Goal: Task Accomplishment & Management: Use online tool/utility

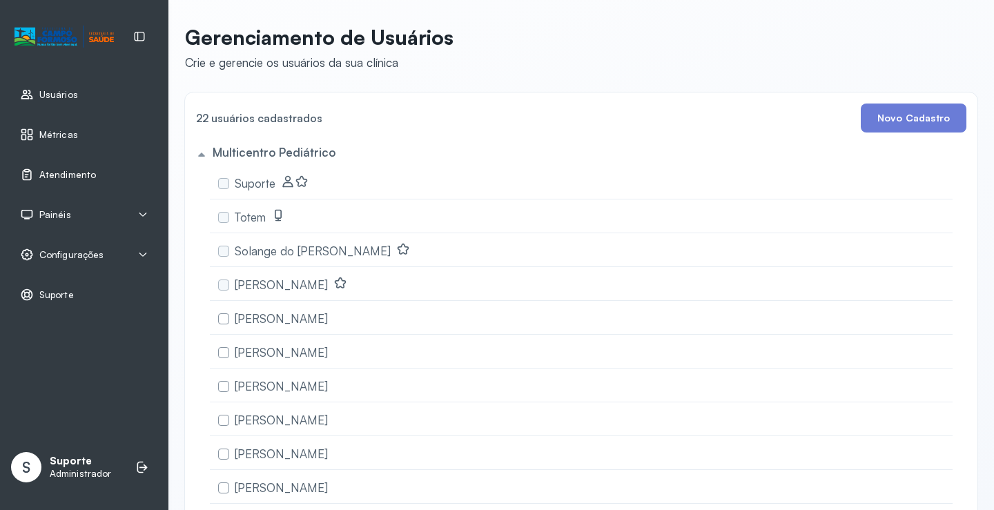
click at [86, 169] on span "Atendimento" at bounding box center [67, 175] width 57 height 12
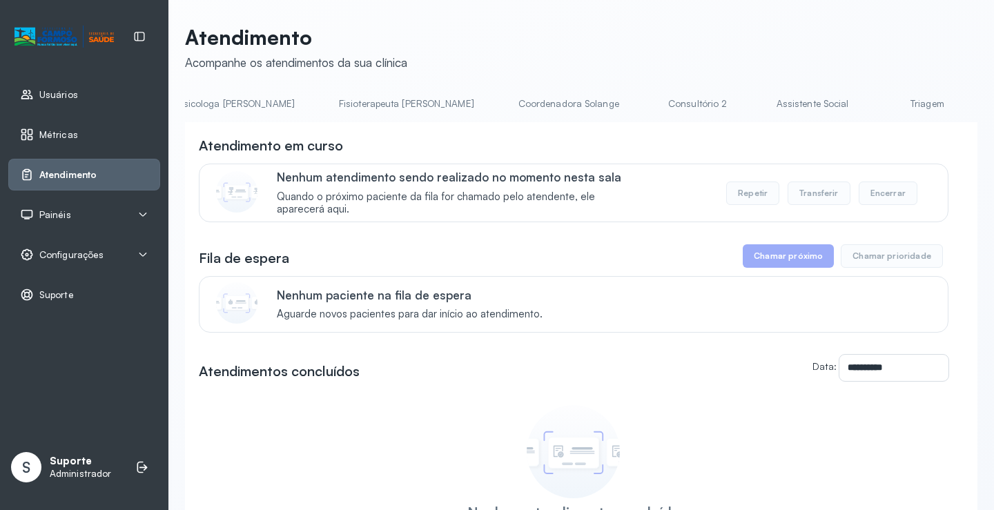
scroll to position [0, 729]
click at [860, 103] on link "Triagem" at bounding box center [908, 104] width 97 height 23
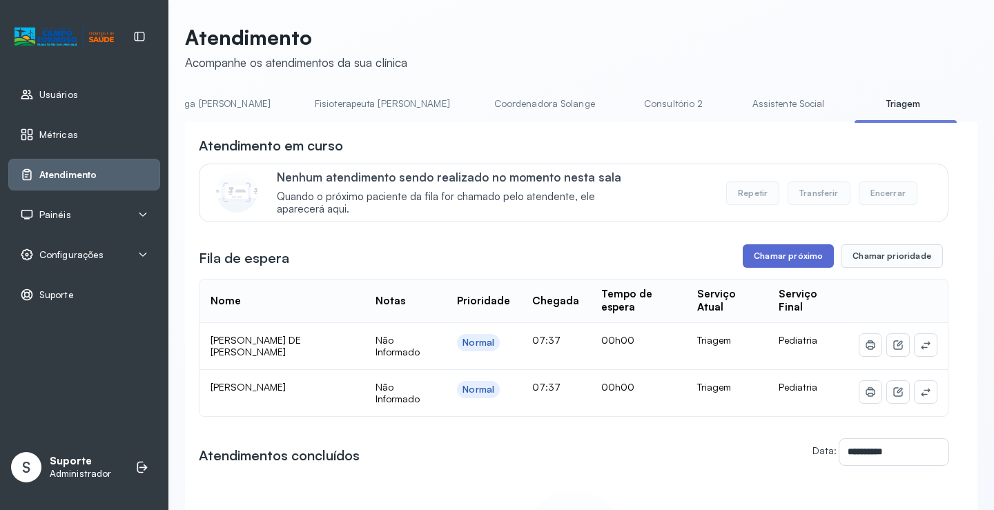
click at [785, 251] on button "Chamar próximo" at bounding box center [788, 255] width 91 height 23
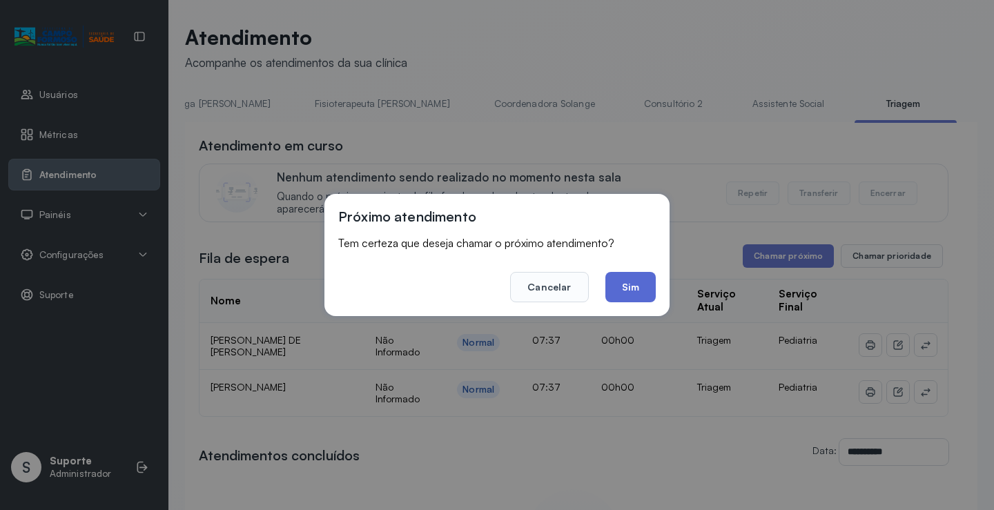
click at [616, 276] on button "Sim" at bounding box center [631, 287] width 50 height 30
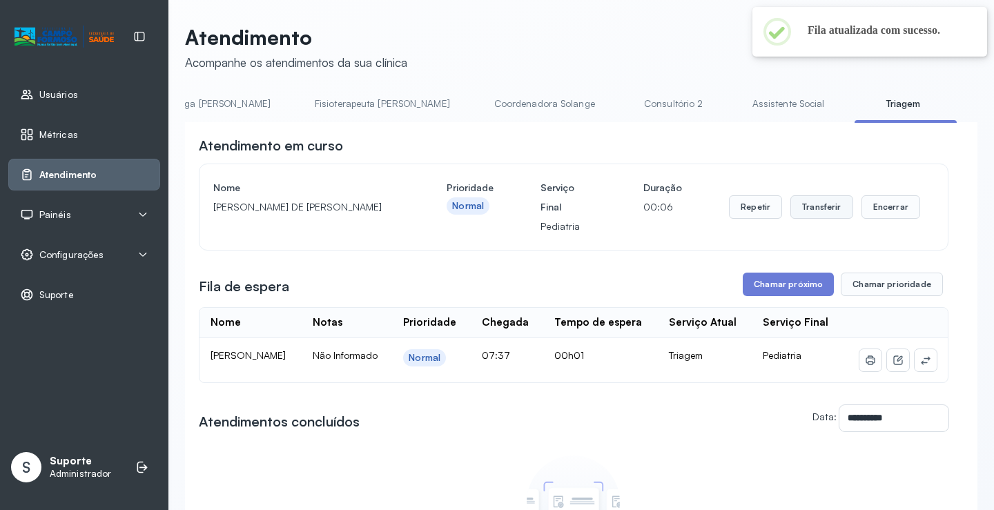
click at [823, 204] on button "Transferir" at bounding box center [822, 206] width 63 height 23
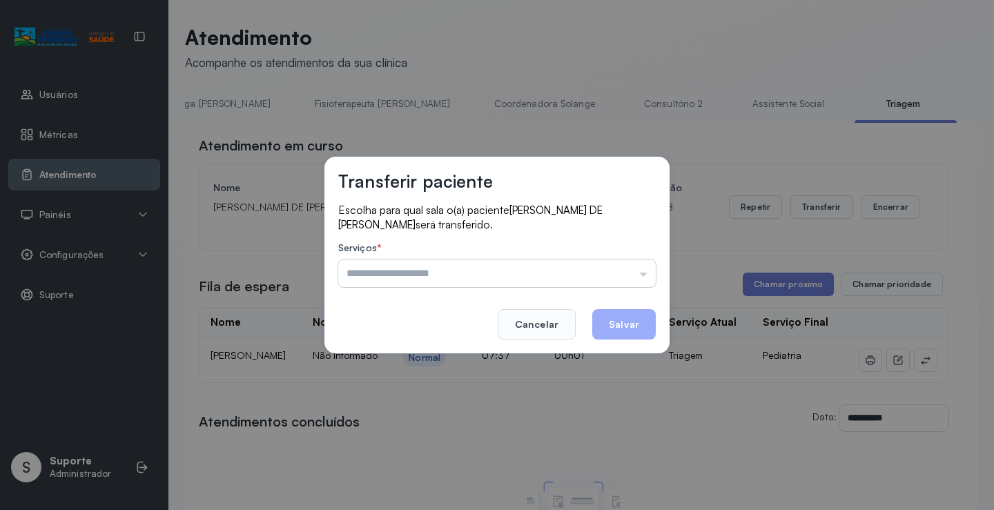
click at [495, 268] on input "text" at bounding box center [497, 274] width 318 height 28
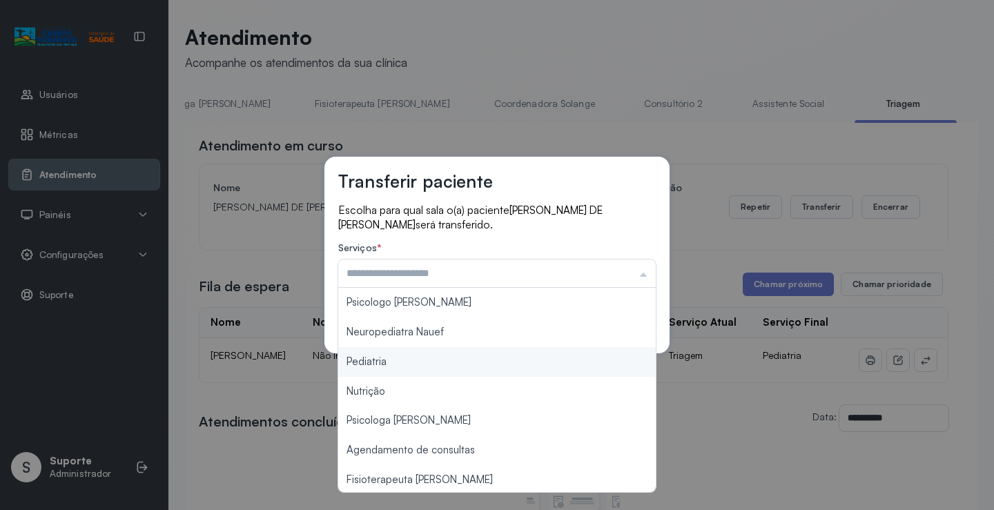
type input "*********"
click at [413, 362] on div "Transferir paciente Escolha para qual sala o(a) paciente PEDRO HENRIQUE NETO DE…" at bounding box center [497, 255] width 994 height 510
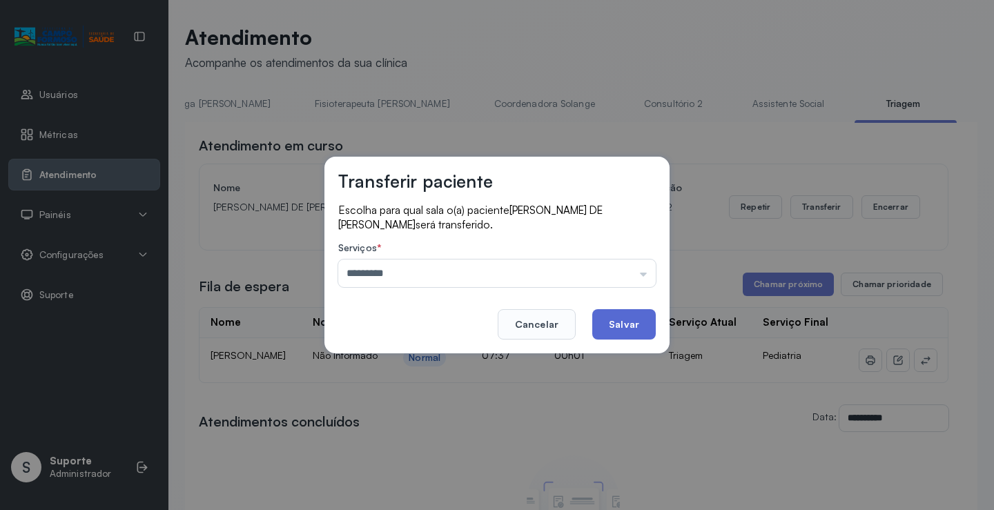
click at [641, 317] on button "Salvar" at bounding box center [625, 324] width 64 height 30
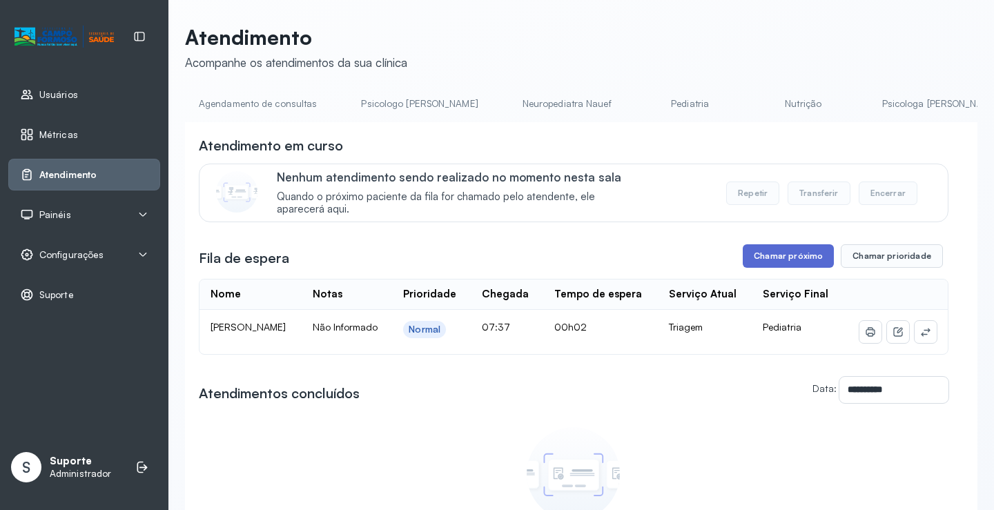
click at [769, 258] on button "Chamar próximo" at bounding box center [788, 255] width 91 height 23
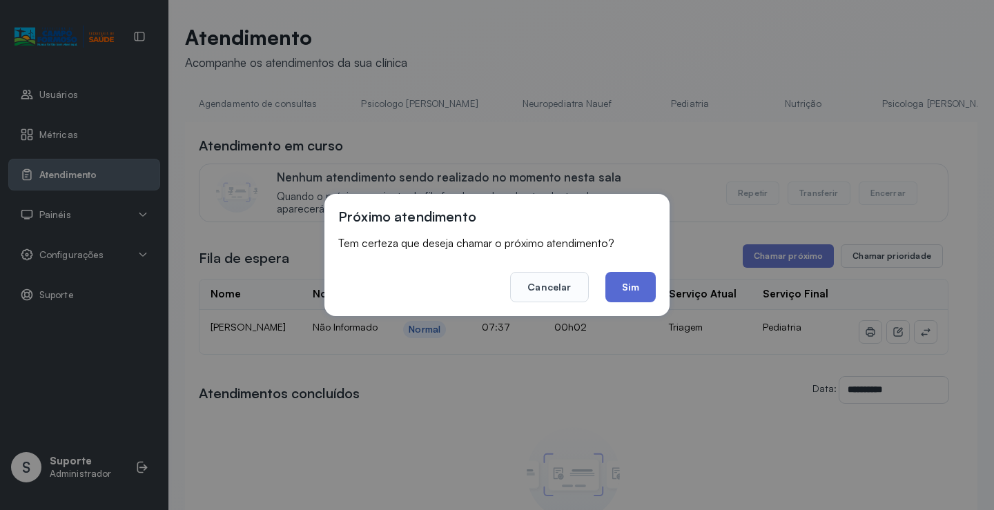
click at [641, 276] on button "Sim" at bounding box center [631, 287] width 50 height 30
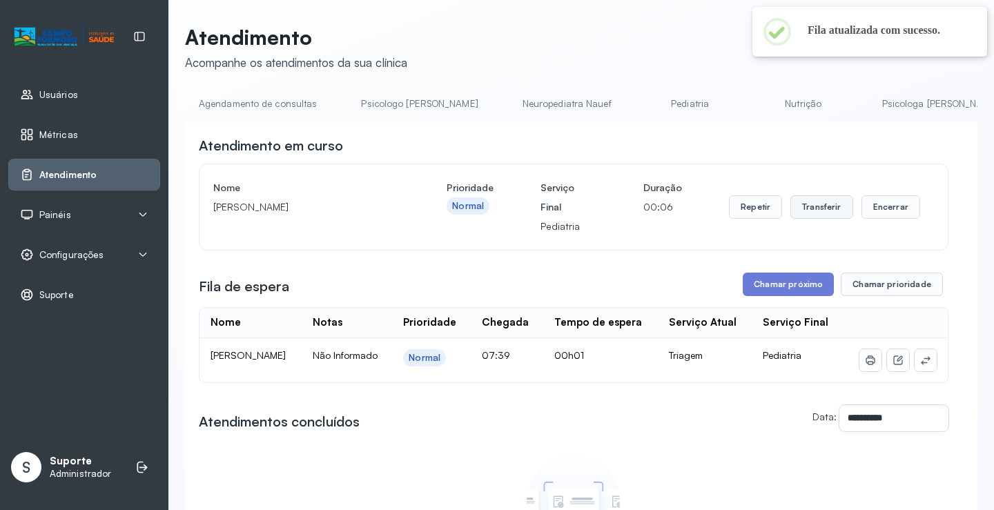
click at [819, 214] on button "Transferir" at bounding box center [822, 206] width 63 height 23
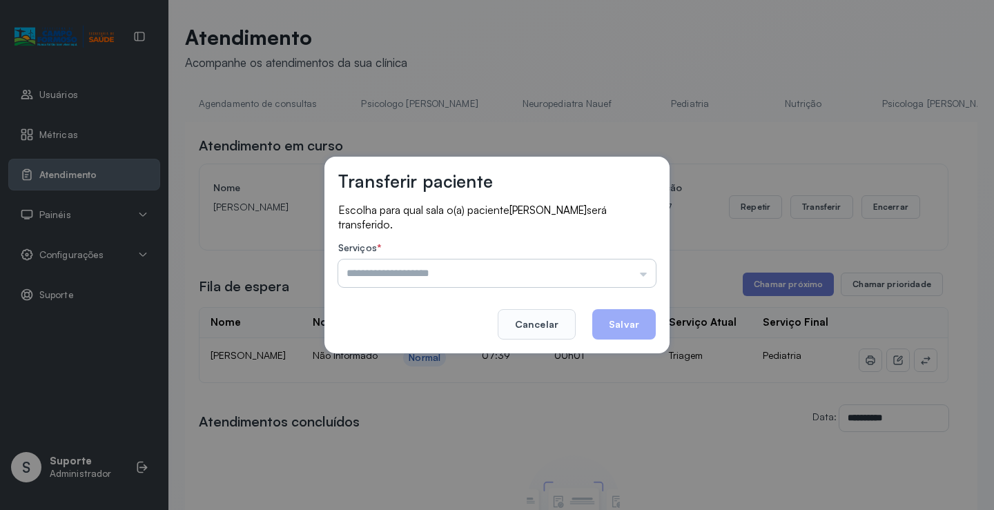
click at [506, 268] on input "text" at bounding box center [497, 274] width 318 height 28
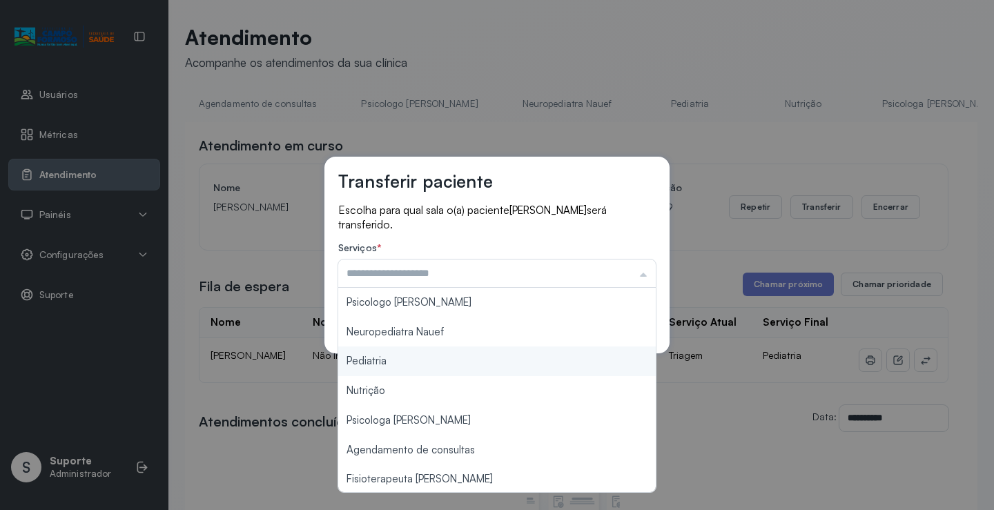
type input "*********"
click at [423, 354] on div "Transferir paciente Escolha para qual sala o(a) paciente LUIZA FREITAS DE CARVA…" at bounding box center [497, 255] width 994 height 510
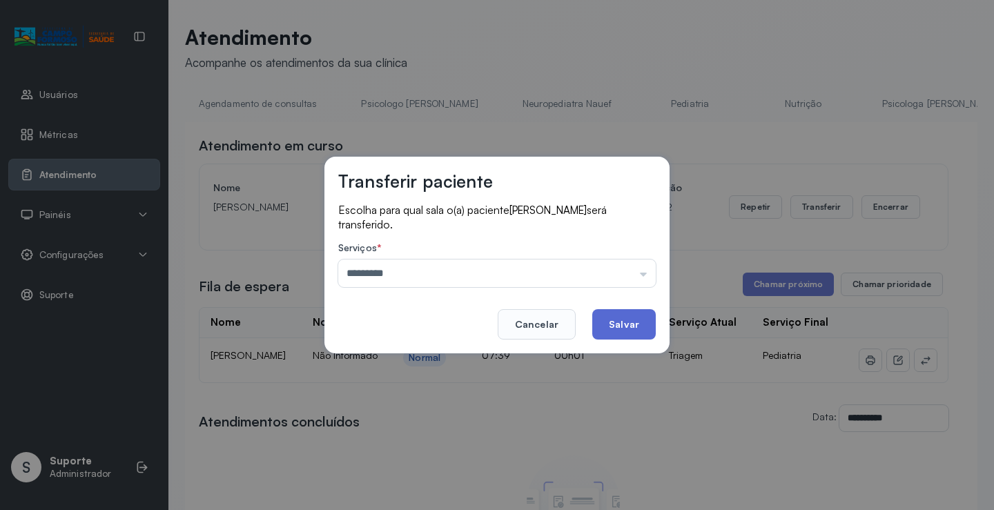
click at [604, 330] on button "Salvar" at bounding box center [625, 324] width 64 height 30
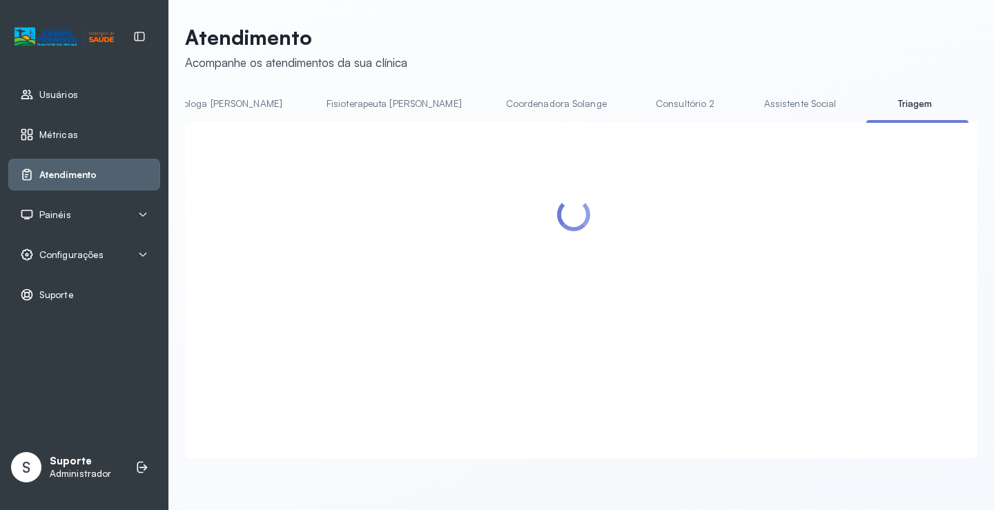
scroll to position [0, 727]
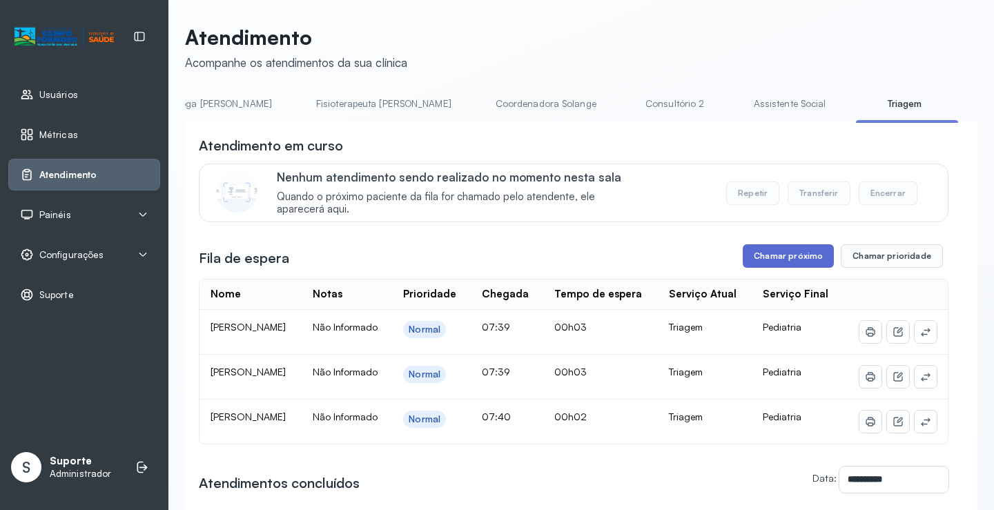
click at [790, 257] on button "Chamar próximo" at bounding box center [788, 255] width 91 height 23
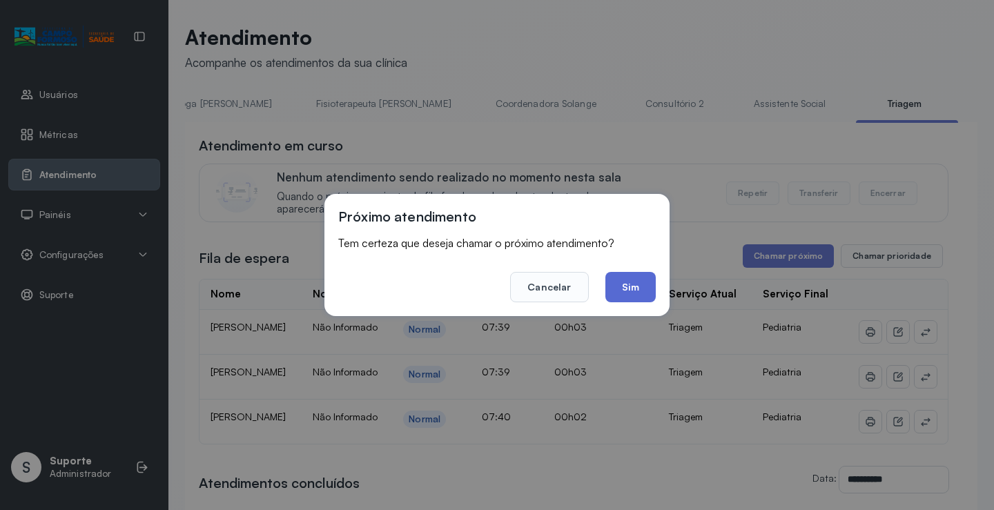
click at [630, 285] on button "Sim" at bounding box center [631, 287] width 50 height 30
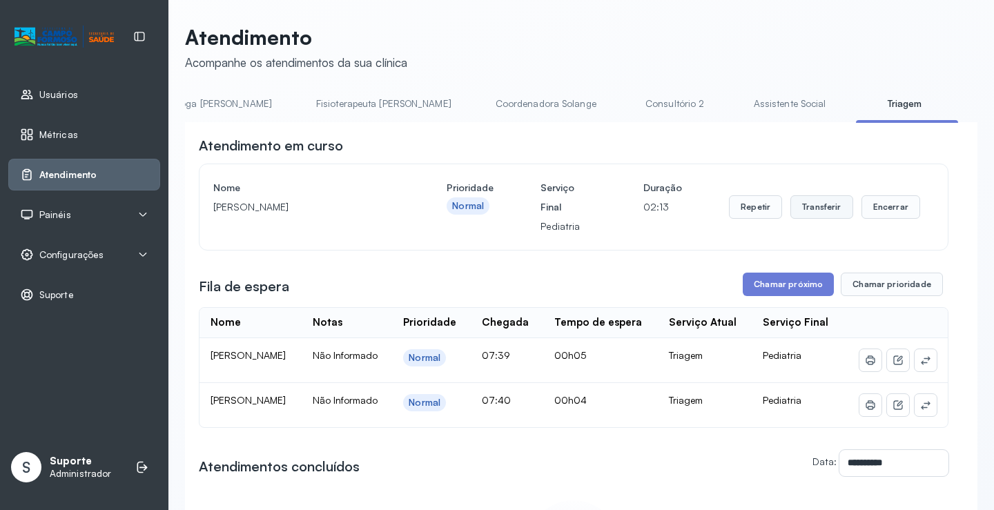
click at [811, 207] on button "Transferir" at bounding box center [822, 206] width 63 height 23
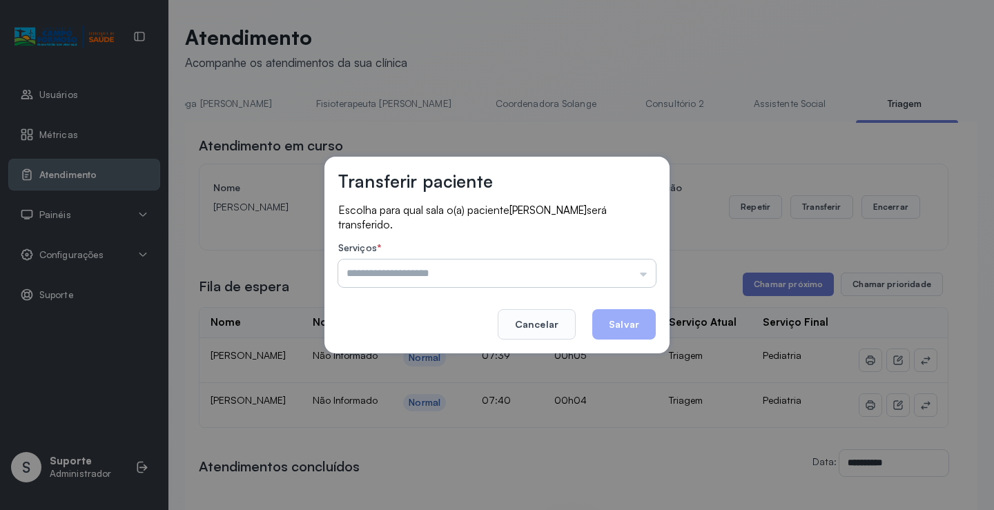
click at [425, 268] on input "text" at bounding box center [497, 274] width 318 height 28
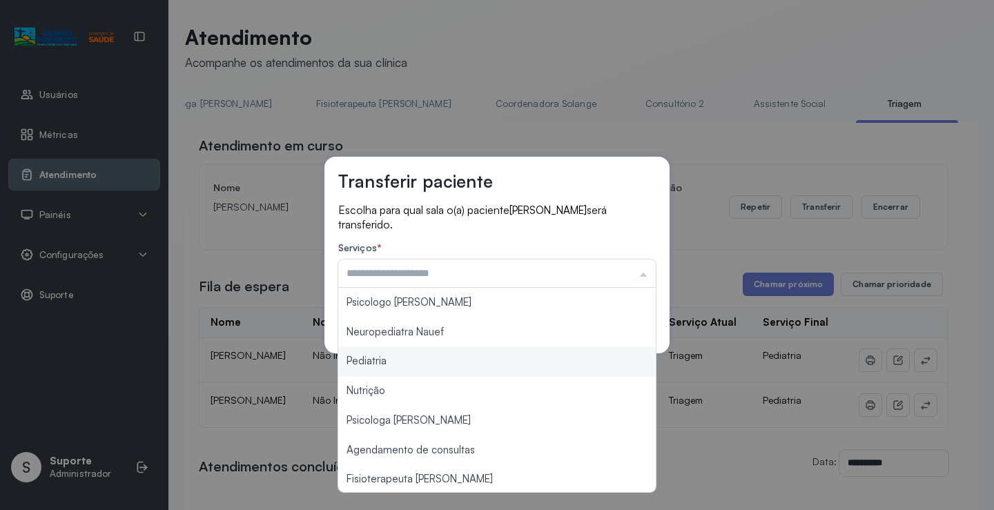
type input "*********"
click at [382, 354] on div "Transferir paciente Escolha para qual sala o(a) paciente APOLLO DIAS DA SILVA s…" at bounding box center [497, 255] width 994 height 510
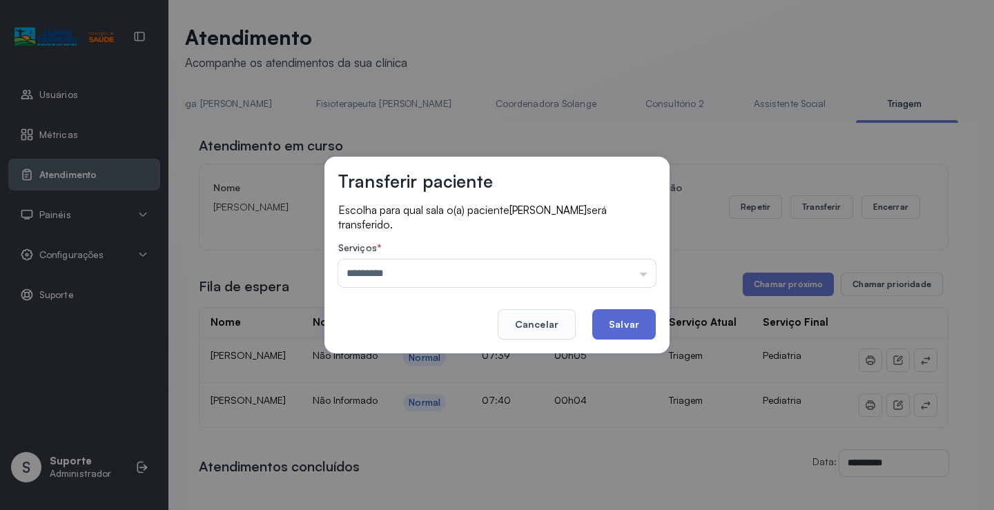
click at [609, 318] on button "Salvar" at bounding box center [625, 324] width 64 height 30
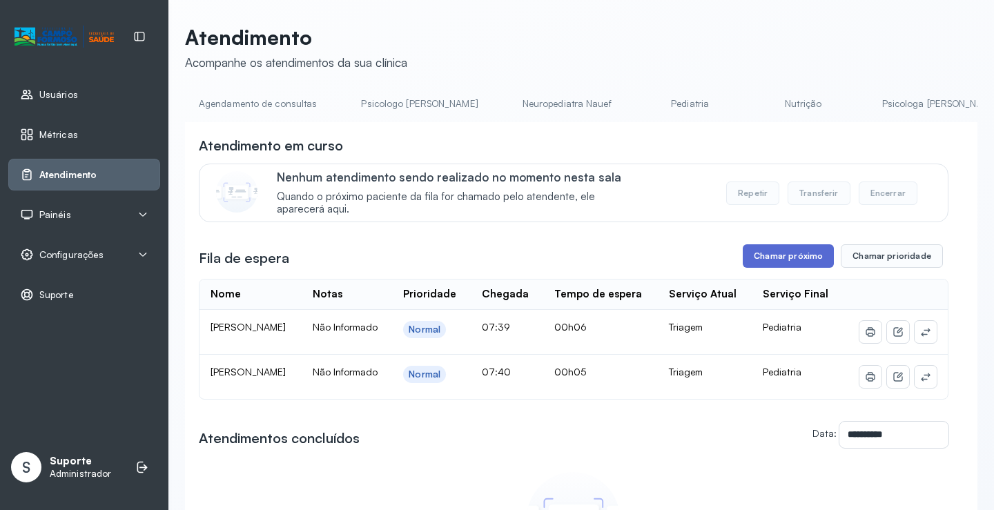
click at [780, 260] on button "Chamar próximo" at bounding box center [788, 255] width 91 height 23
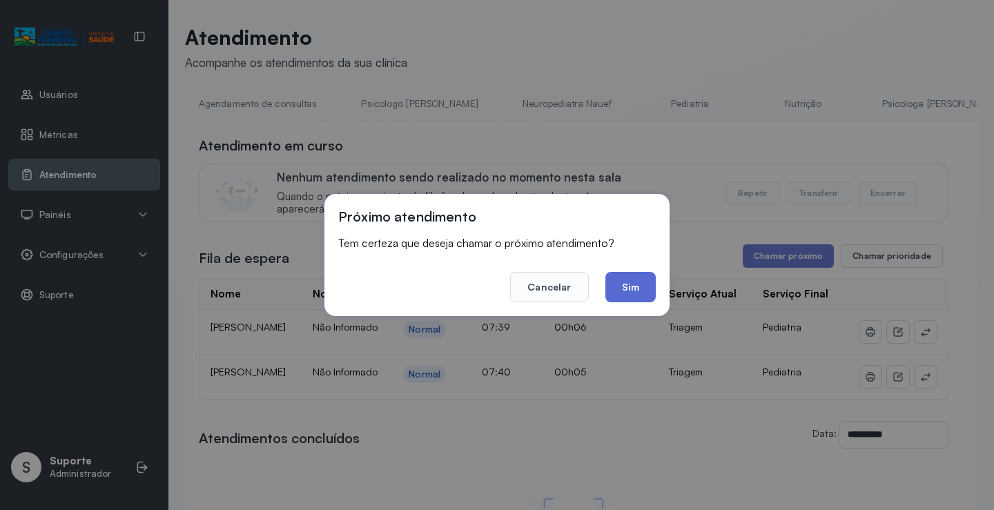
click at [632, 285] on button "Sim" at bounding box center [631, 287] width 50 height 30
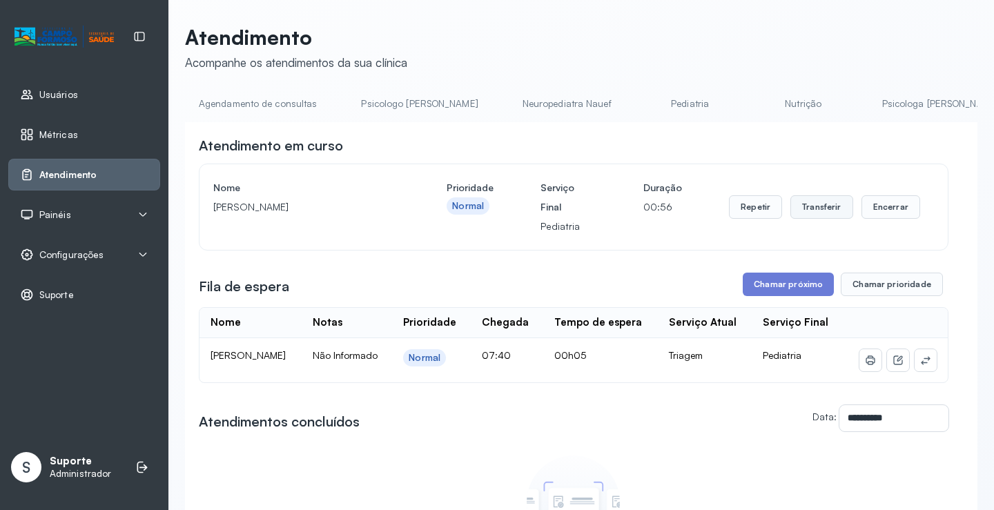
click at [811, 209] on button "Transferir" at bounding box center [822, 206] width 63 height 23
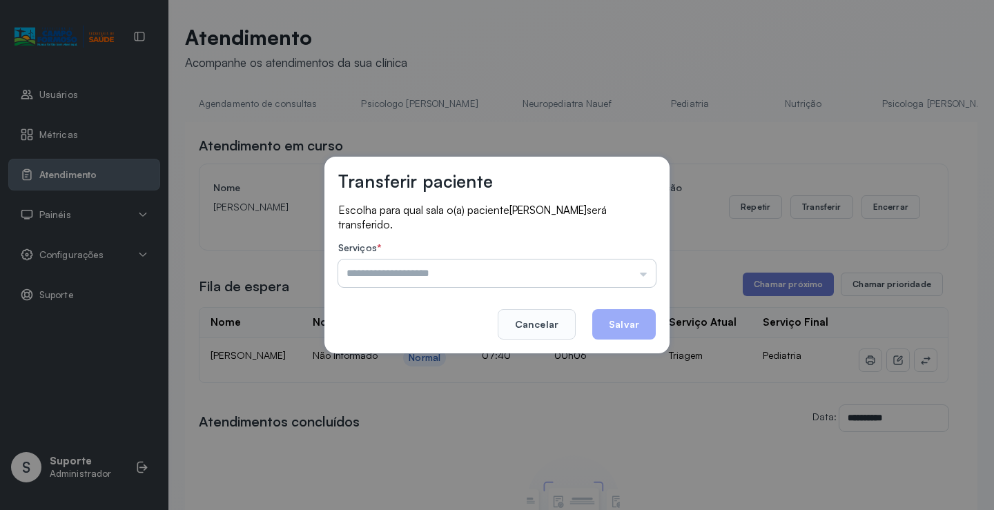
click at [569, 273] on input "text" at bounding box center [497, 274] width 318 height 28
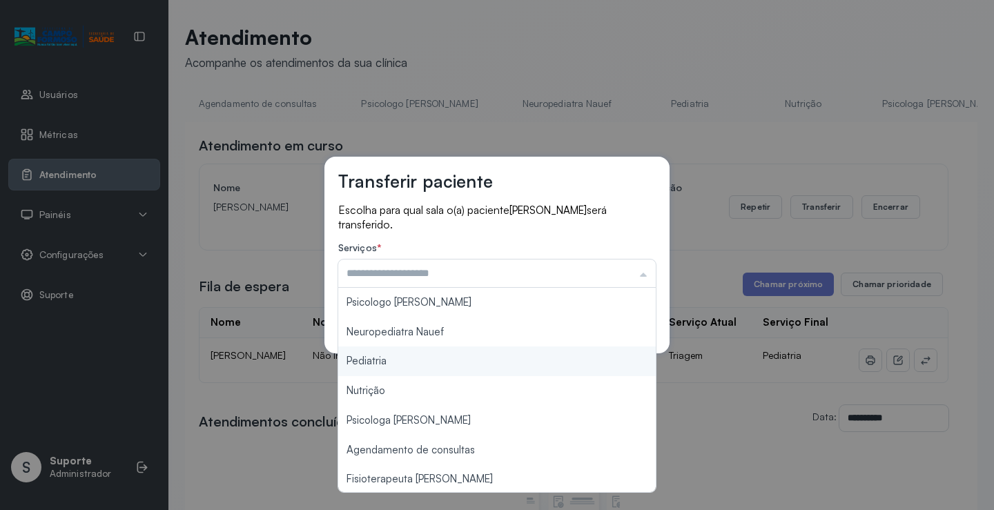
type input "*********"
click at [396, 357] on div "Transferir paciente Escolha para qual sala o(a) paciente LUNNA BARROS VERGUEIRA…" at bounding box center [497, 255] width 994 height 510
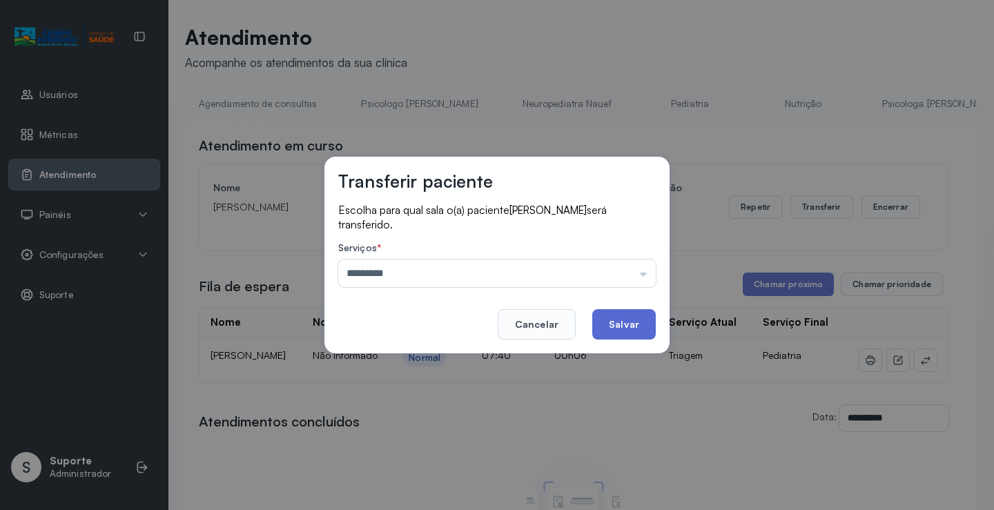
click at [633, 322] on button "Salvar" at bounding box center [625, 324] width 64 height 30
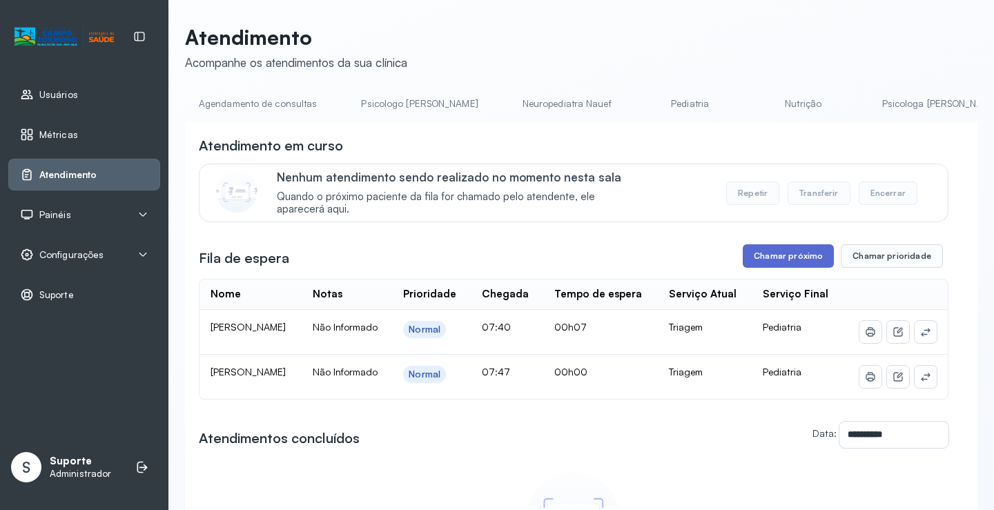
click at [776, 260] on button "Chamar próximo" at bounding box center [788, 255] width 91 height 23
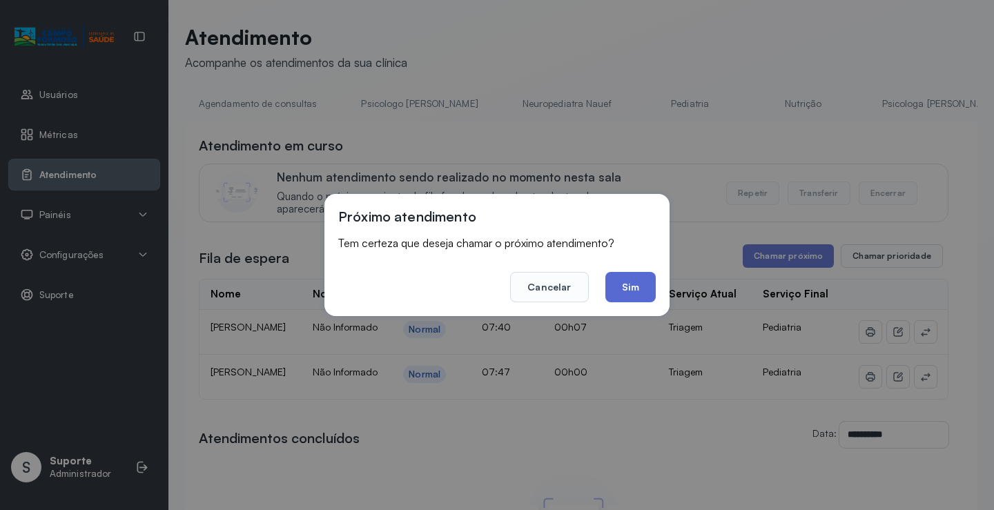
click at [631, 289] on button "Sim" at bounding box center [631, 287] width 50 height 30
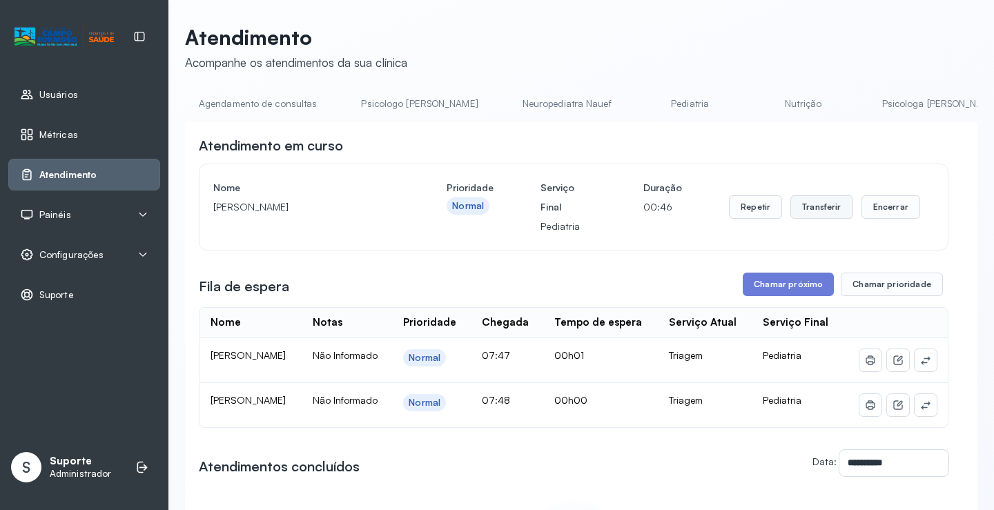
click at [806, 206] on button "Transferir" at bounding box center [822, 206] width 63 height 23
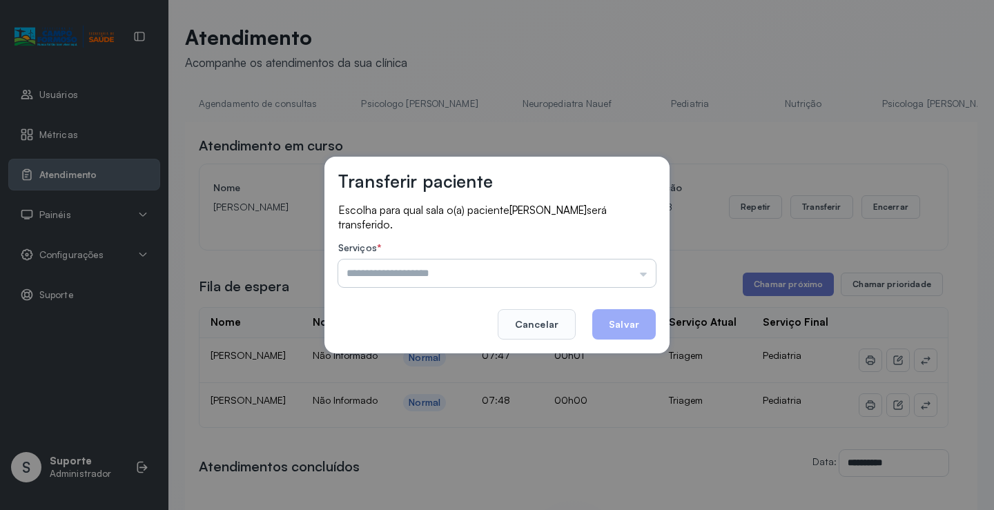
click at [498, 267] on input "text" at bounding box center [497, 274] width 318 height 28
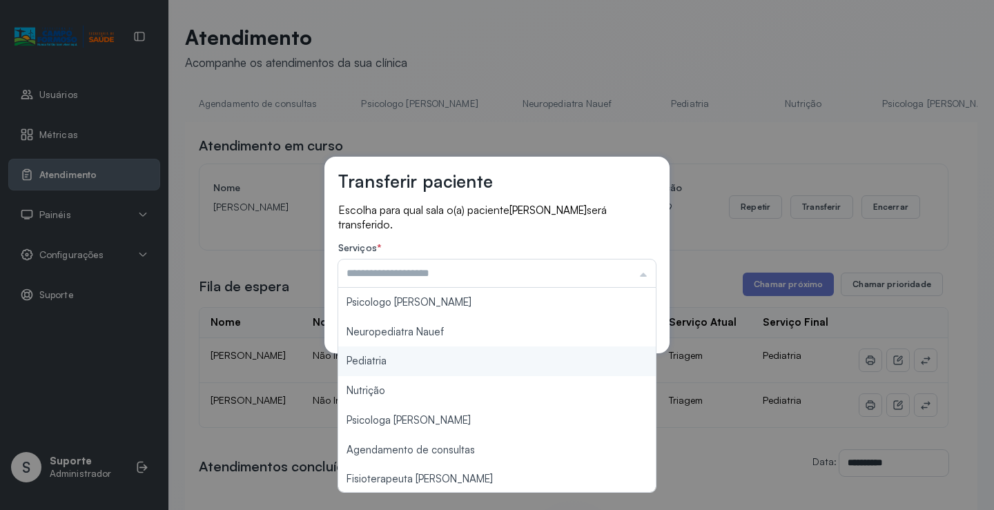
type input "*********"
click at [379, 355] on div "Transferir paciente Escolha para qual sala o(a) paciente MILENA BRUNO SOUZA ser…" at bounding box center [497, 255] width 994 height 510
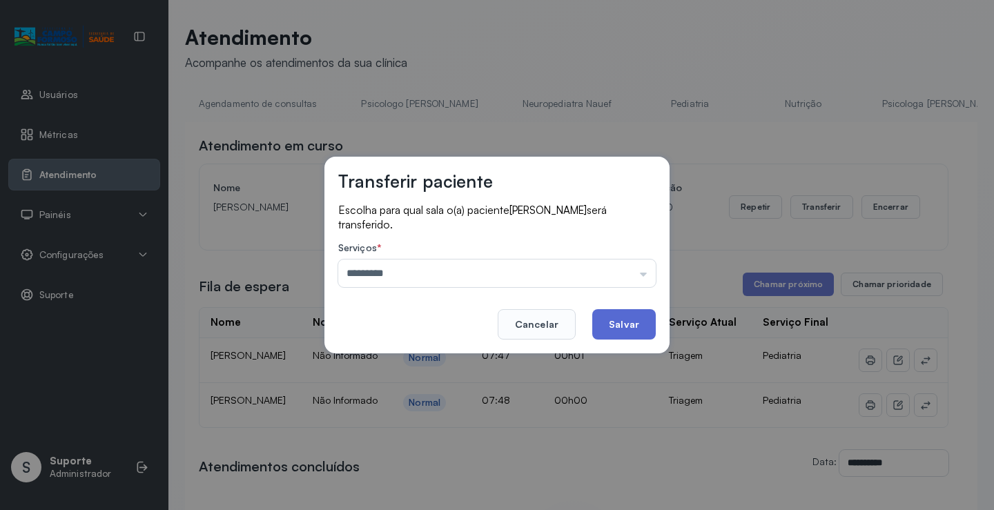
click at [632, 320] on button "Salvar" at bounding box center [625, 324] width 64 height 30
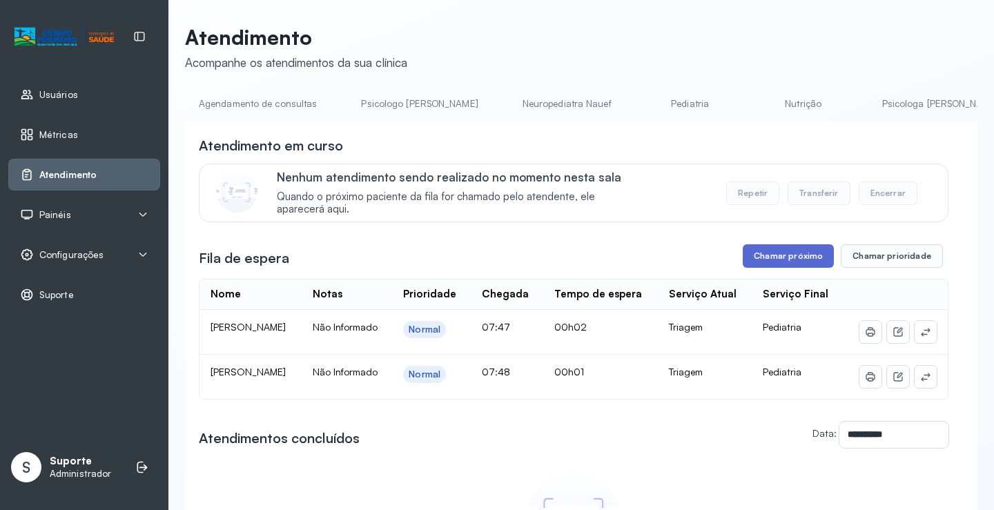
click at [753, 256] on button "Chamar próximo" at bounding box center [788, 255] width 91 height 23
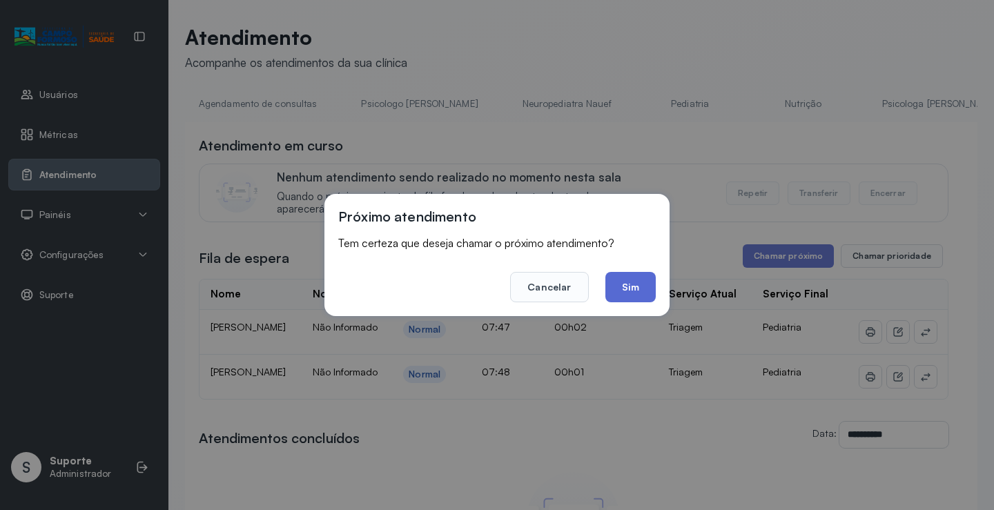
click at [645, 280] on button "Sim" at bounding box center [631, 287] width 50 height 30
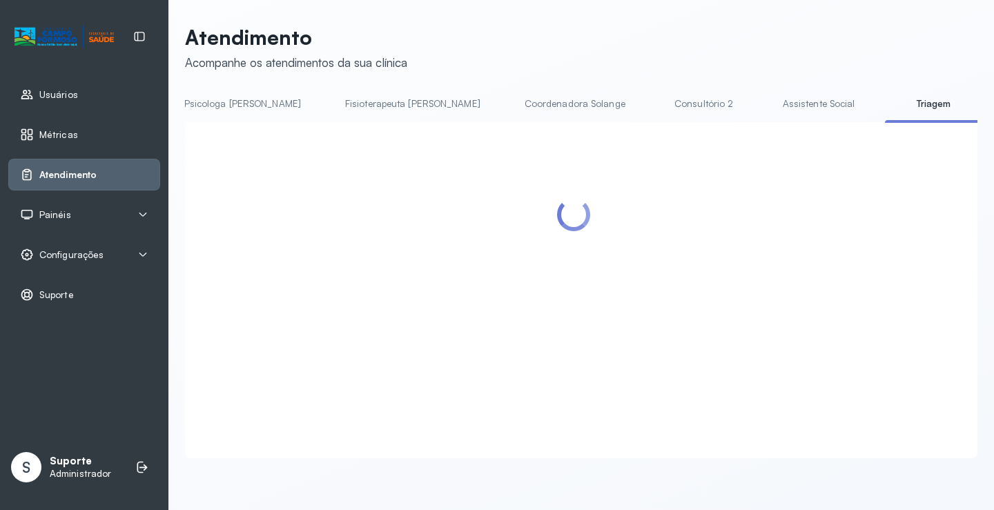
scroll to position [0, 699]
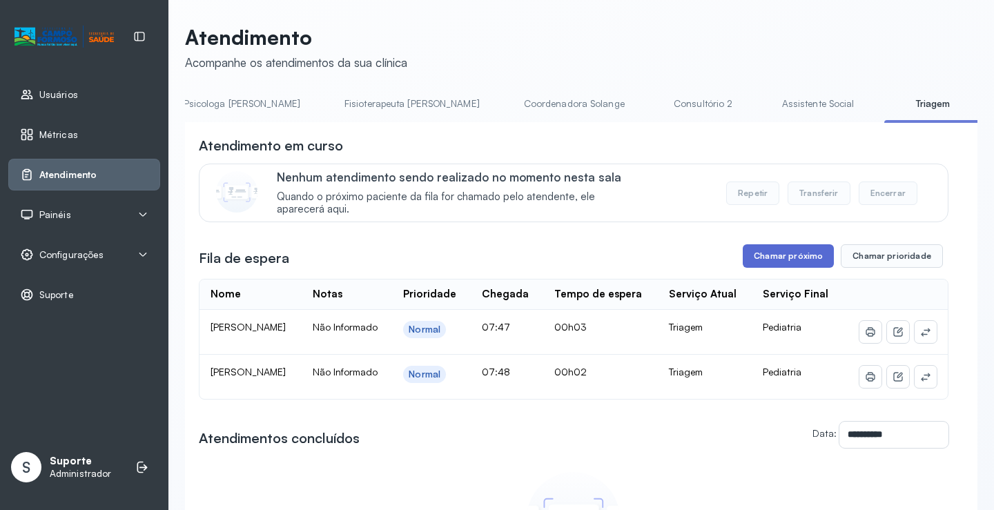
click at [764, 258] on button "Chamar próximo" at bounding box center [788, 255] width 91 height 23
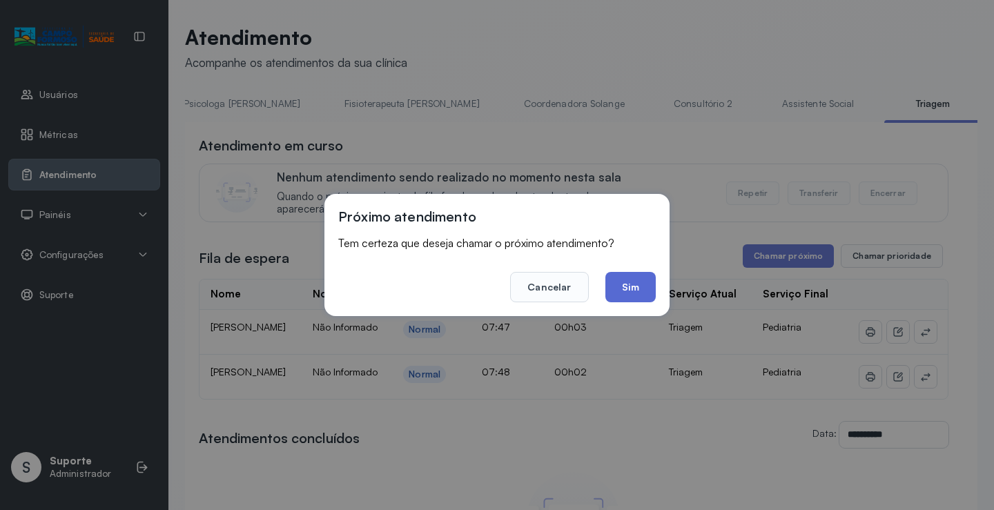
click at [626, 274] on button "Sim" at bounding box center [631, 287] width 50 height 30
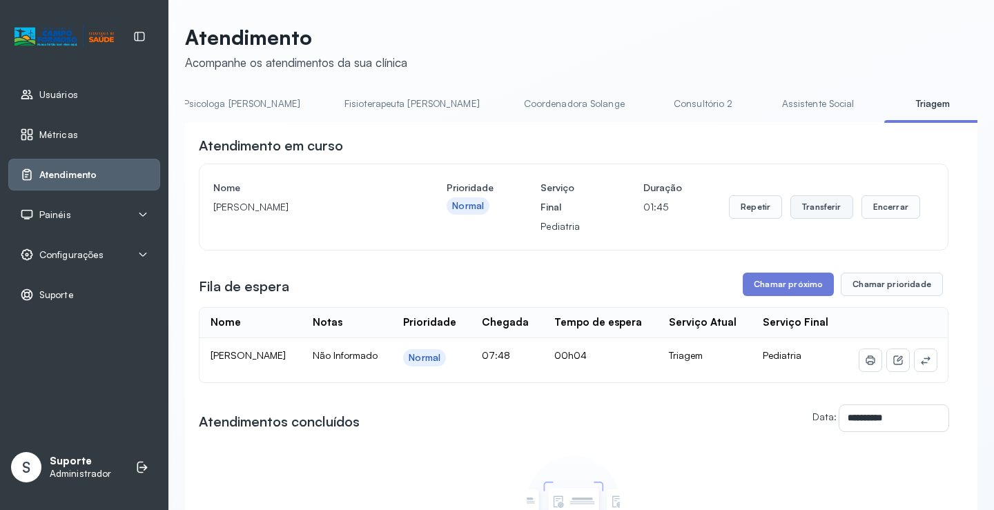
click at [802, 209] on button "Transferir" at bounding box center [822, 206] width 63 height 23
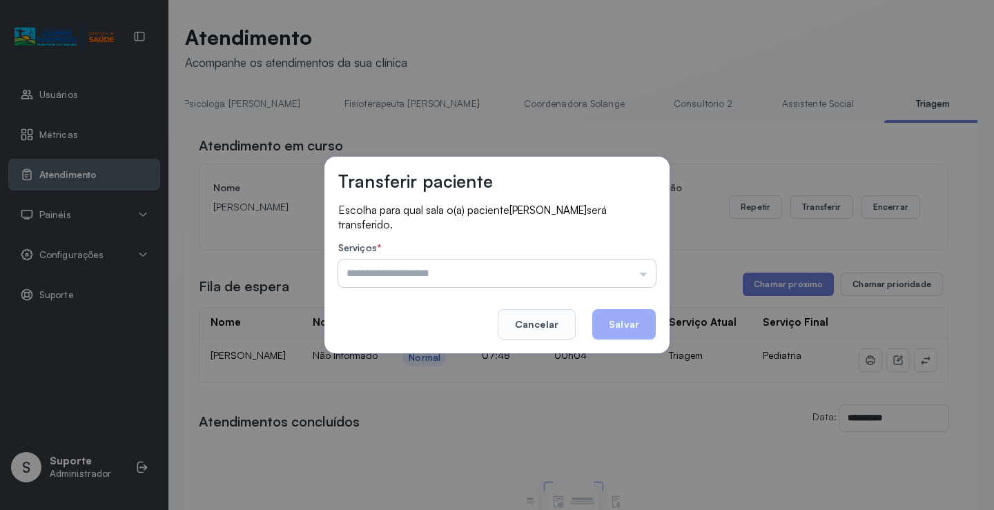
click at [398, 272] on input "text" at bounding box center [497, 274] width 318 height 28
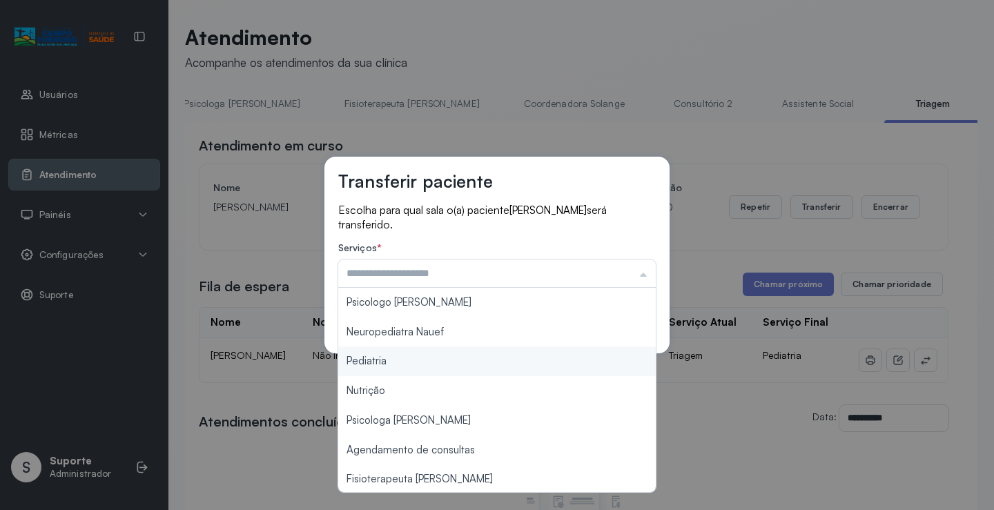
type input "*********"
click at [386, 353] on div "Transferir paciente Escolha para qual sala o(a) paciente MARIA ELISA SILVA SOAR…" at bounding box center [497, 255] width 345 height 197
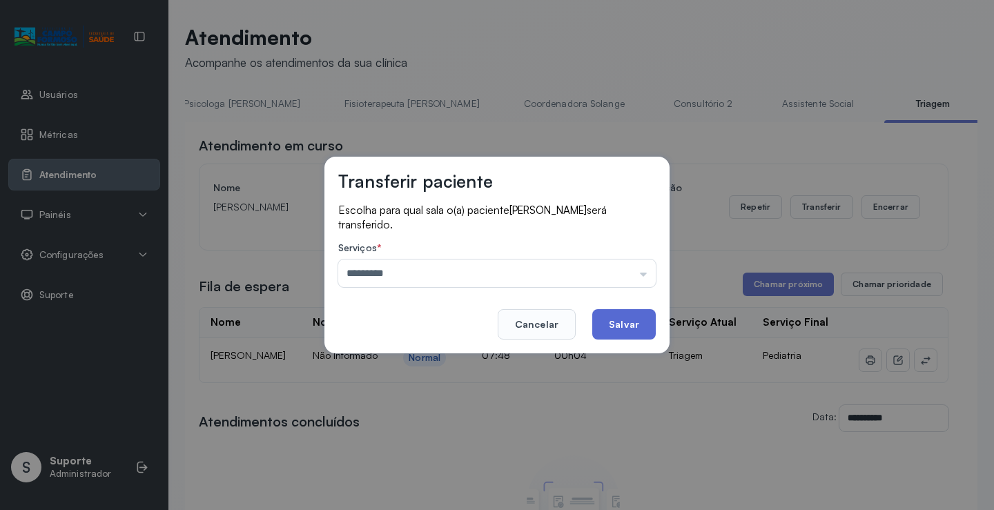
click at [620, 323] on button "Salvar" at bounding box center [625, 324] width 64 height 30
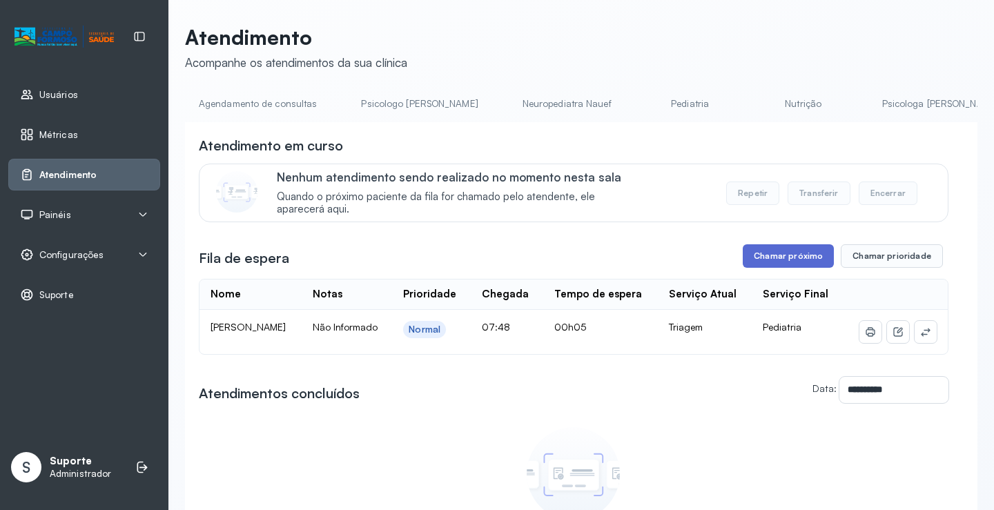
click at [800, 262] on button "Chamar próximo" at bounding box center [788, 255] width 91 height 23
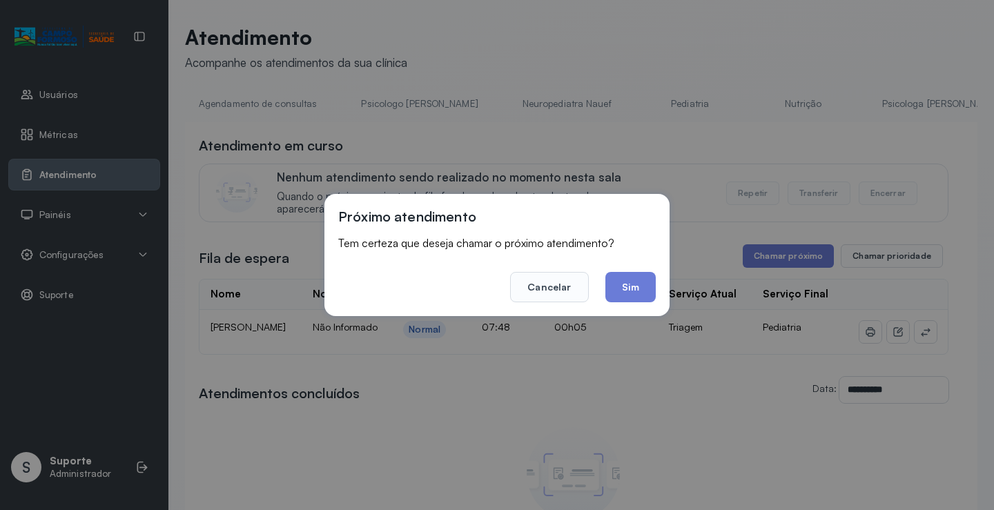
drag, startPoint x: 627, startPoint y: 287, endPoint x: 499, endPoint y: 184, distance: 164.0
click at [626, 280] on button "Sim" at bounding box center [631, 287] width 50 height 30
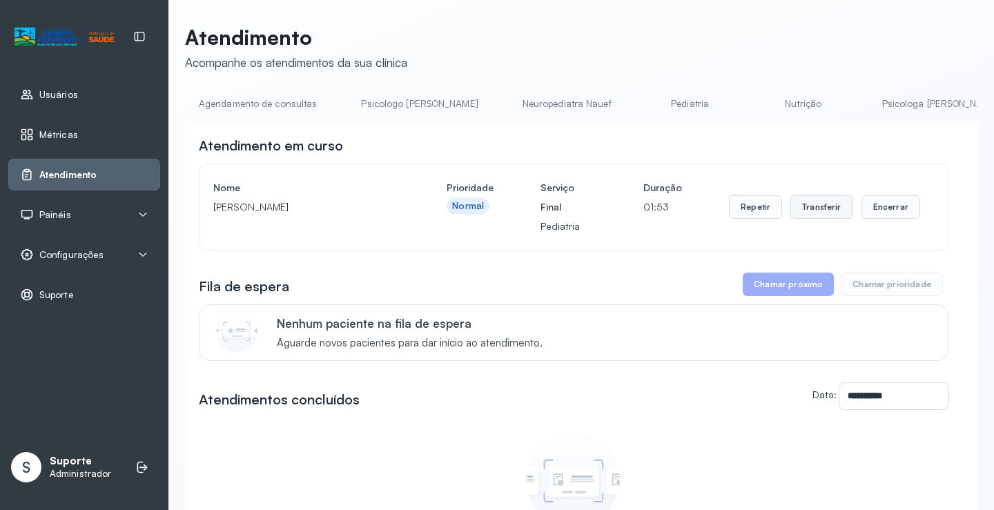
click at [817, 208] on button "Transferir" at bounding box center [822, 206] width 63 height 23
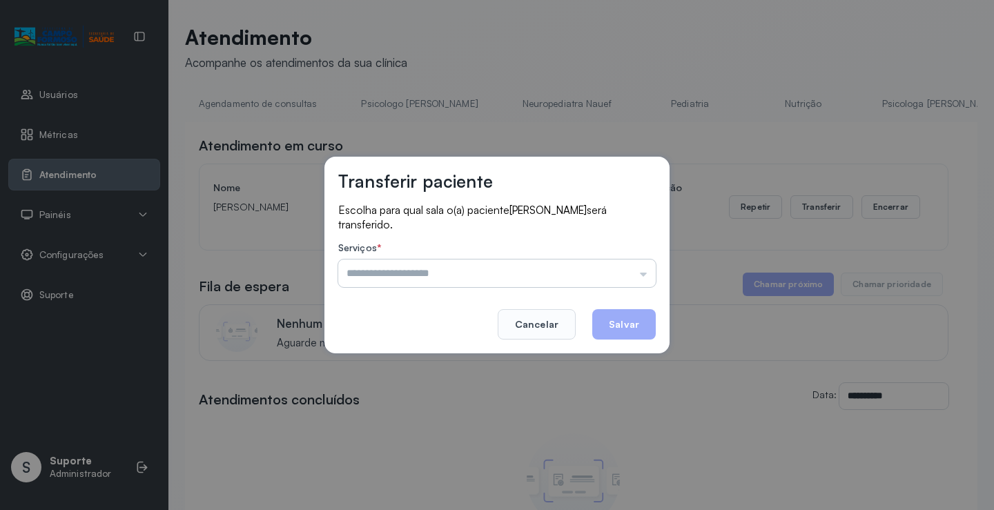
click at [473, 268] on input "text" at bounding box center [497, 274] width 318 height 28
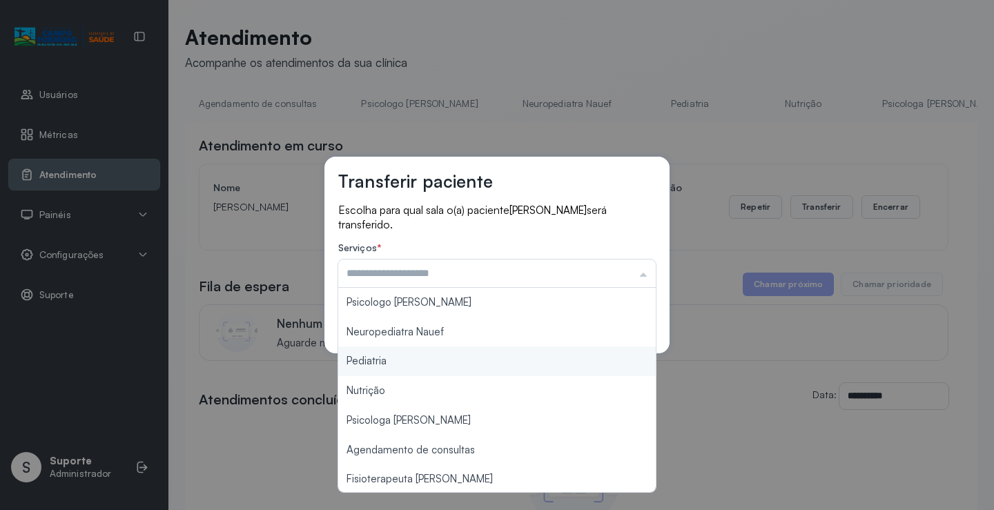
type input "*********"
click at [419, 356] on div "Transferir paciente Escolha para qual sala o(a) paciente LORENA CORREIA GOMES s…" at bounding box center [497, 255] width 994 height 510
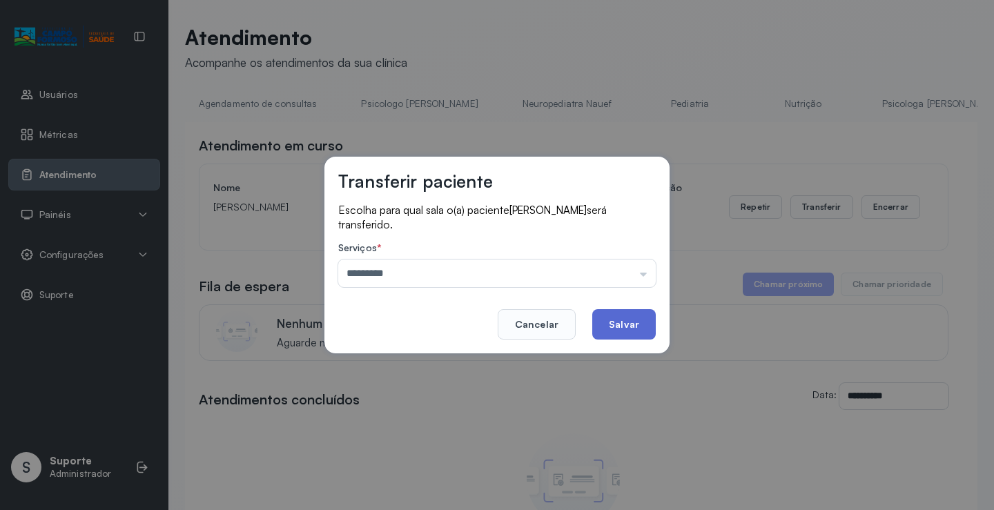
click at [646, 323] on button "Salvar" at bounding box center [625, 324] width 64 height 30
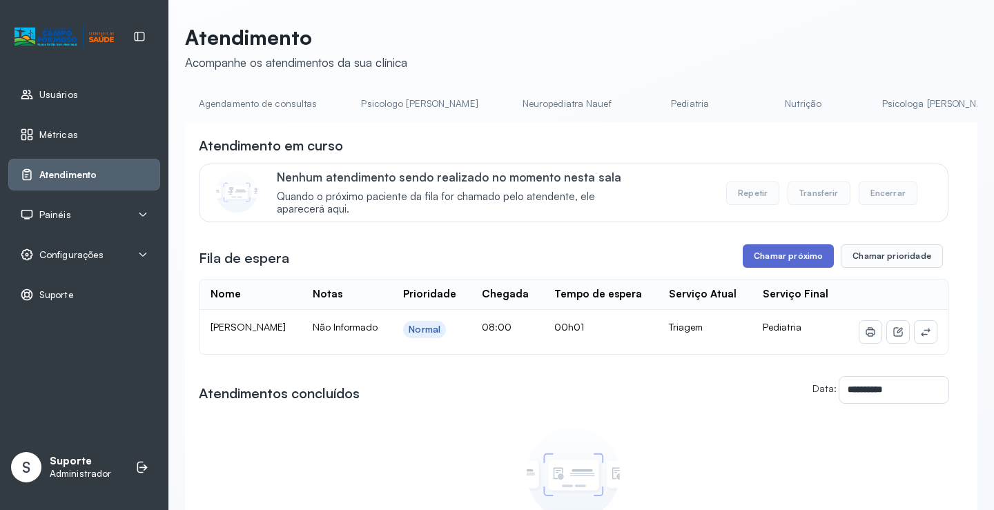
click at [751, 256] on button "Chamar próximo" at bounding box center [788, 255] width 91 height 23
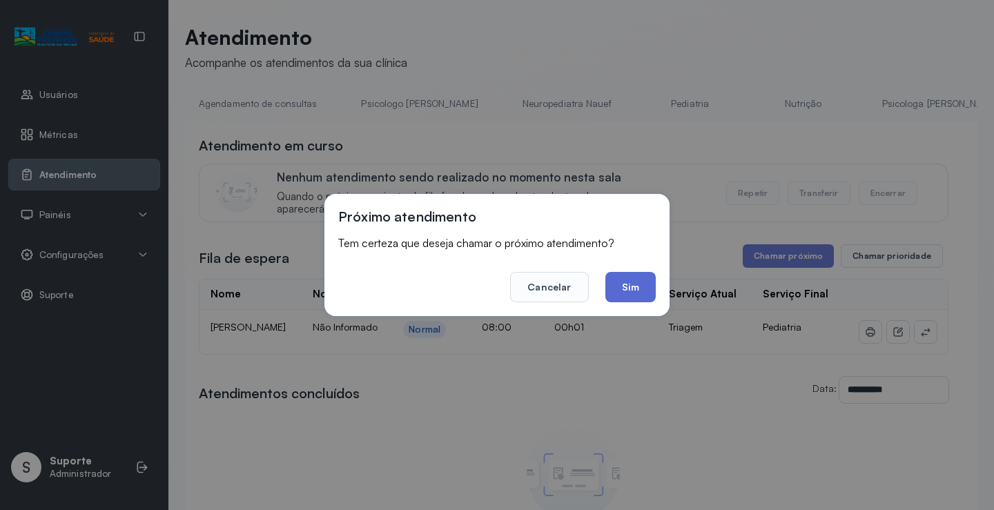
click at [613, 285] on button "Sim" at bounding box center [631, 287] width 50 height 30
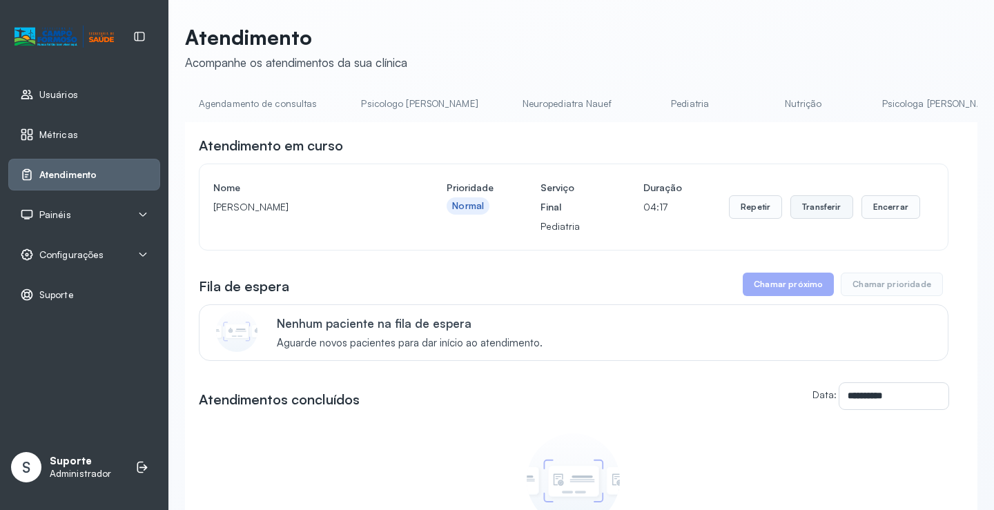
click at [816, 206] on button "Transferir" at bounding box center [822, 206] width 63 height 23
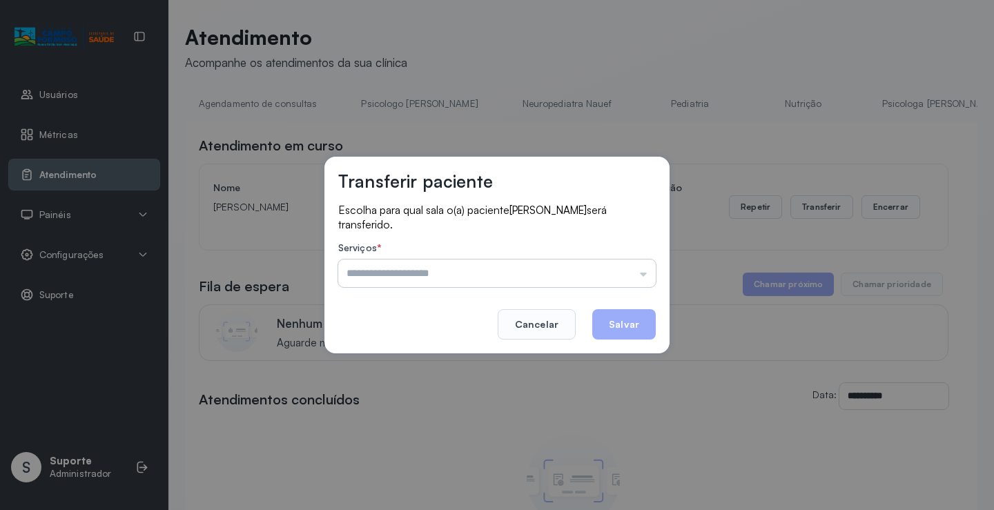
click at [403, 267] on input "text" at bounding box center [497, 274] width 318 height 28
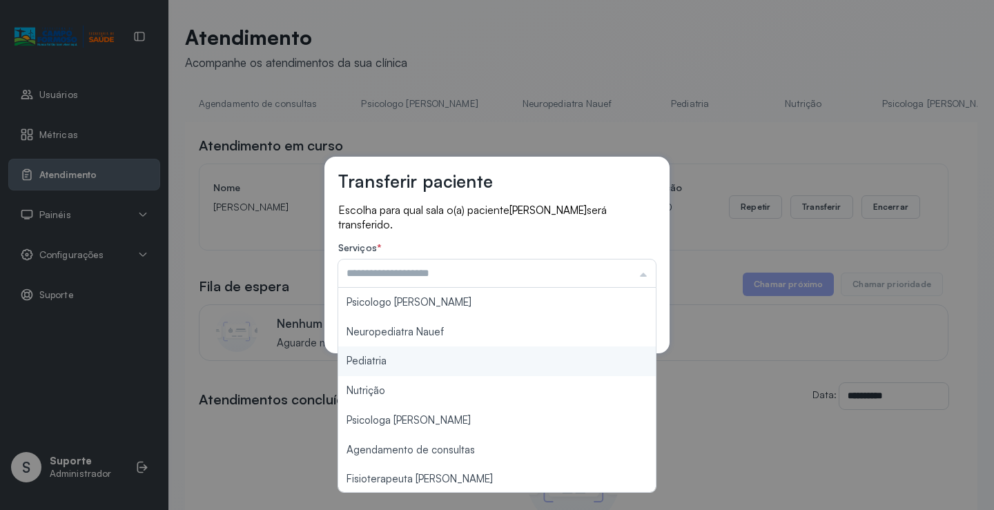
type input "*********"
drag, startPoint x: 392, startPoint y: 360, endPoint x: 462, endPoint y: 361, distance: 69.8
click at [392, 361] on div "Transferir paciente Escolha para qual sala o(a) paciente JONATHAN FERREIRA DA S…" at bounding box center [497, 255] width 994 height 510
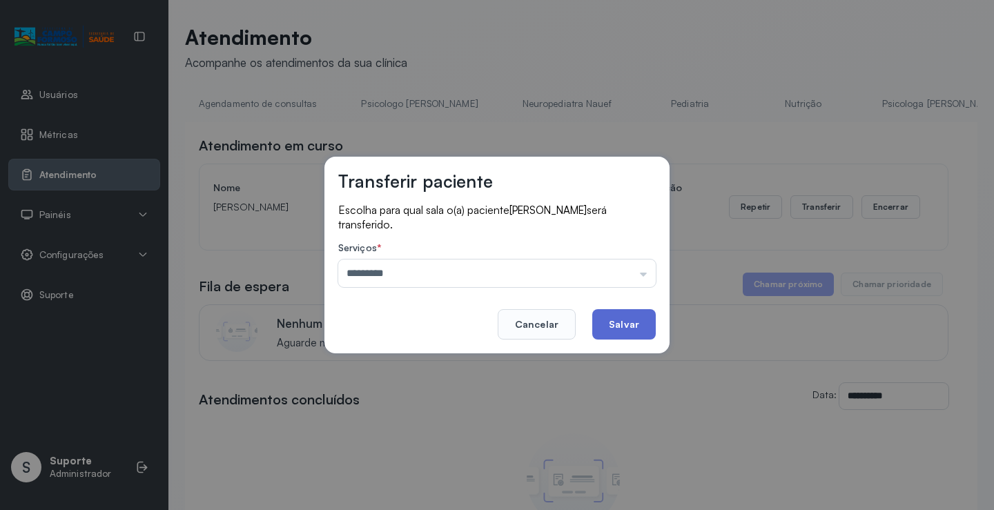
click at [628, 318] on button "Salvar" at bounding box center [625, 324] width 64 height 30
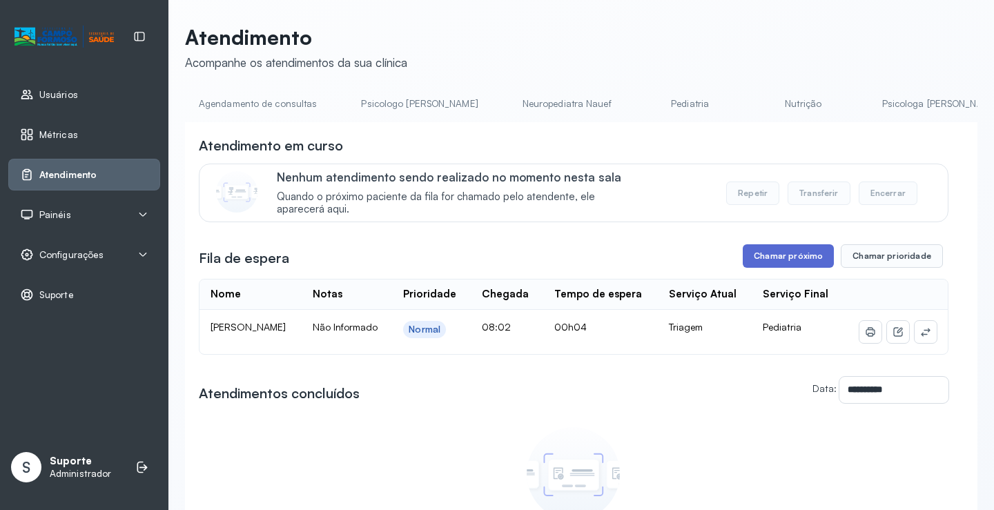
click at [764, 259] on button "Chamar próximo" at bounding box center [788, 255] width 91 height 23
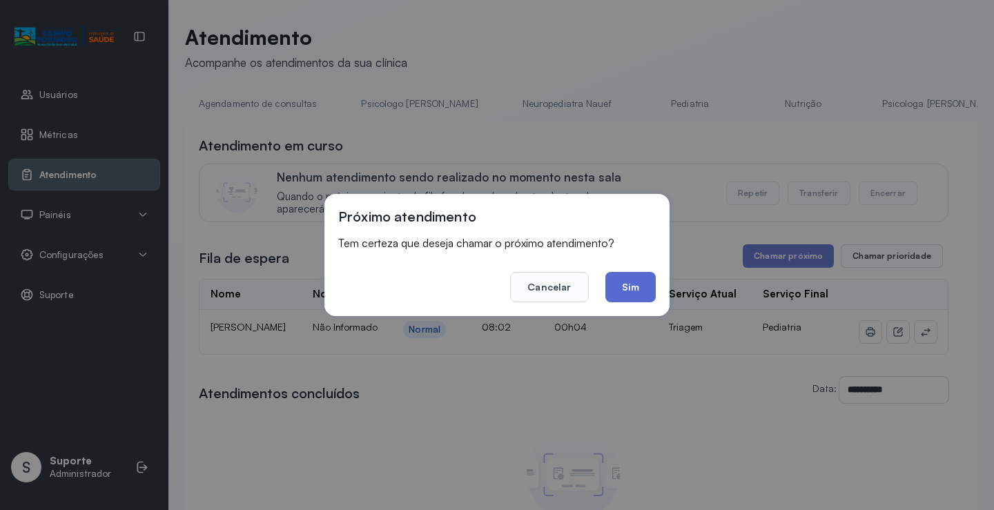
click at [630, 277] on button "Sim" at bounding box center [631, 287] width 50 height 30
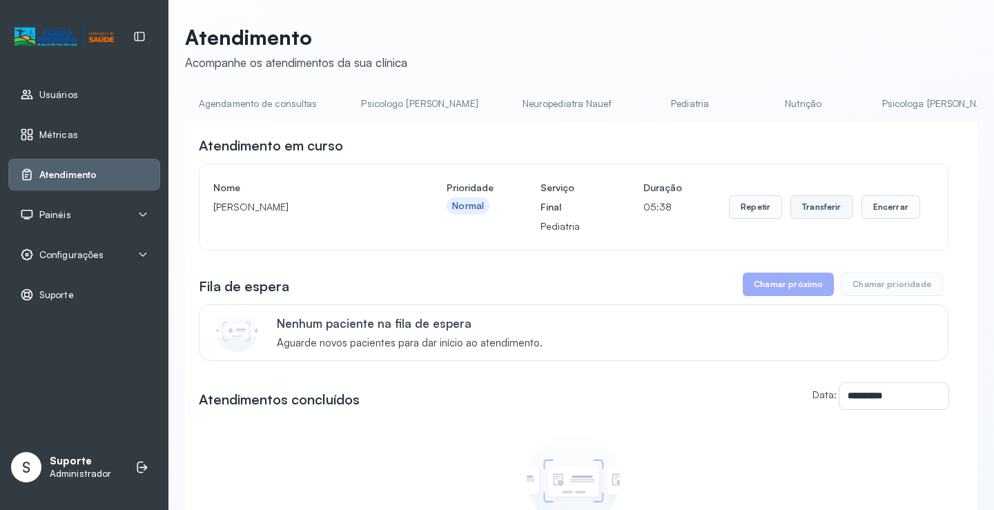
click at [809, 211] on button "Transferir" at bounding box center [822, 206] width 63 height 23
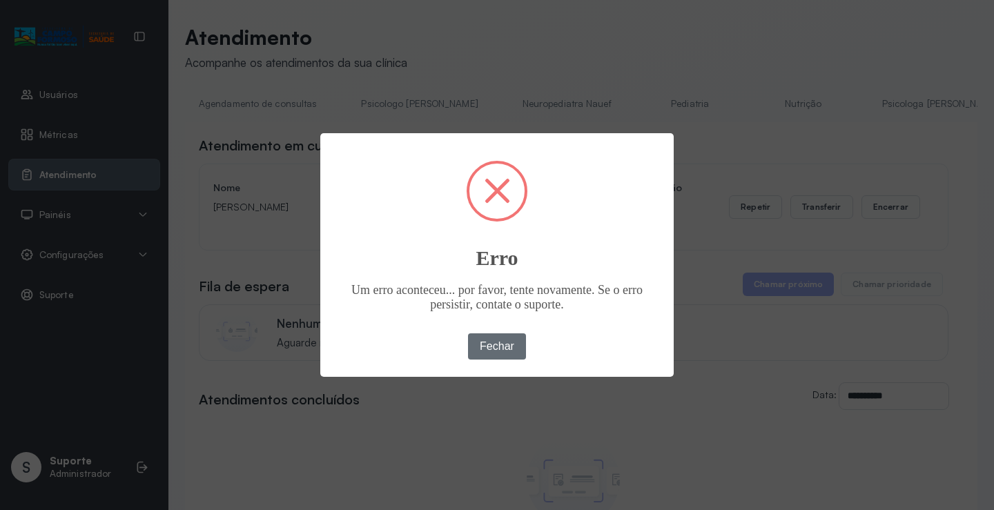
click at [503, 340] on button "Fechar" at bounding box center [497, 347] width 59 height 26
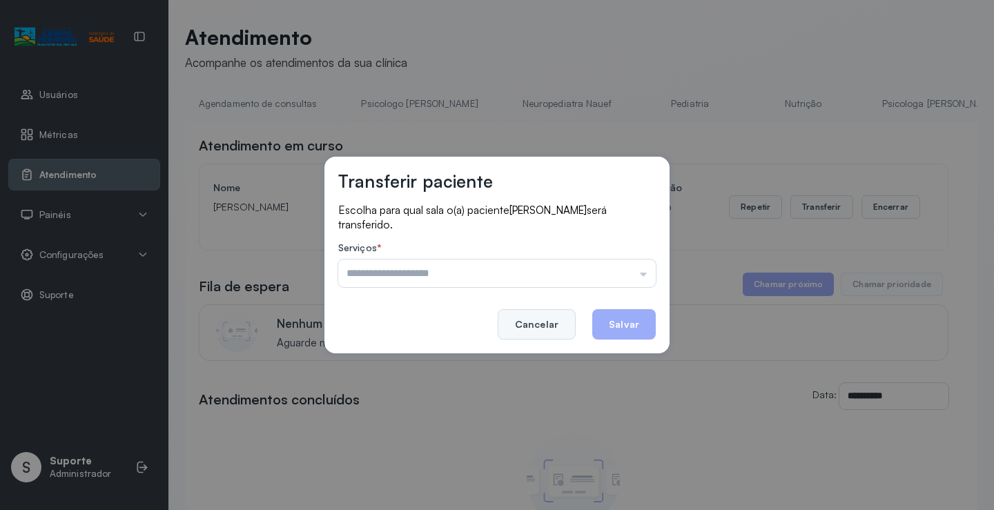
click at [525, 325] on button "Cancelar" at bounding box center [537, 324] width 78 height 30
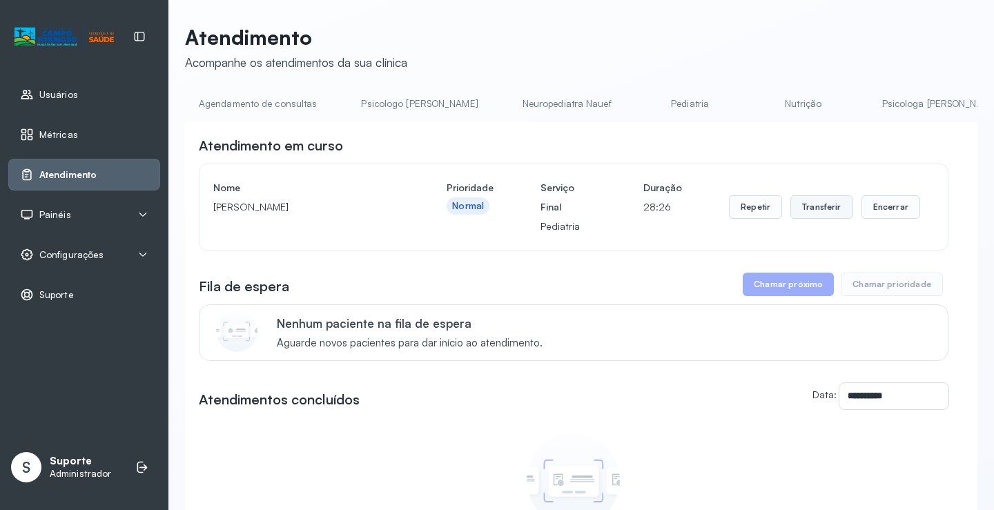
click at [810, 206] on button "Transferir" at bounding box center [822, 206] width 63 height 23
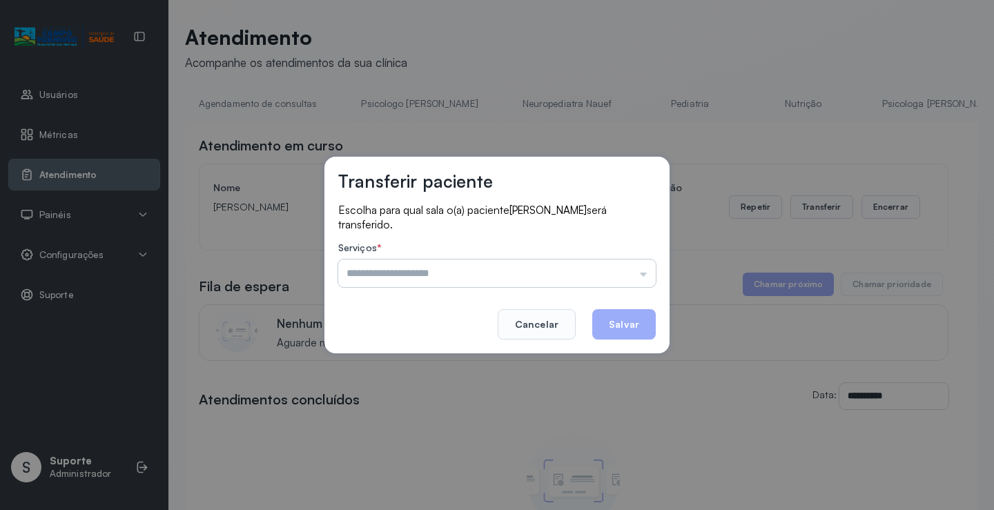
click at [559, 271] on input "text" at bounding box center [497, 274] width 318 height 28
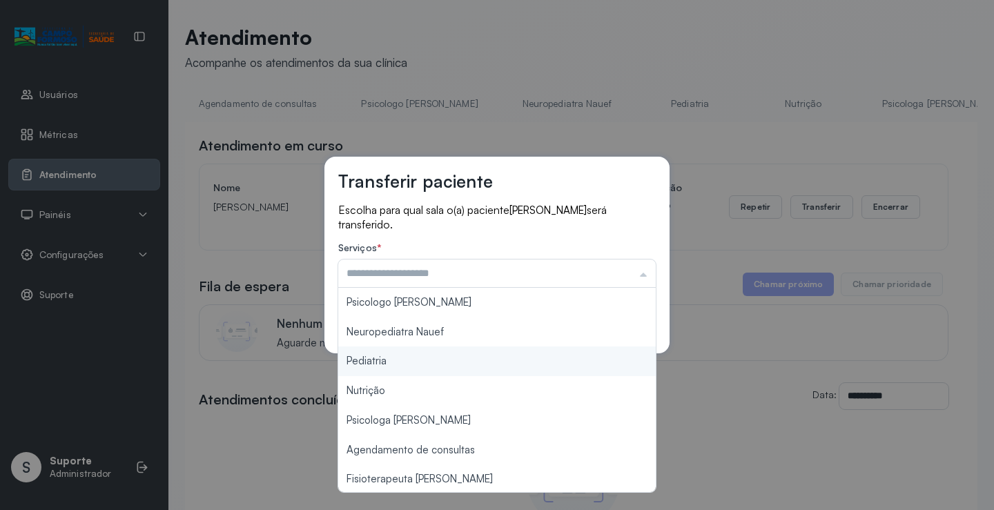
type input "*********"
click at [418, 358] on div "Transferir paciente Escolha para qual sala o(a) paciente MIGUEL GOMES DE SOUZA …" at bounding box center [497, 255] width 994 height 510
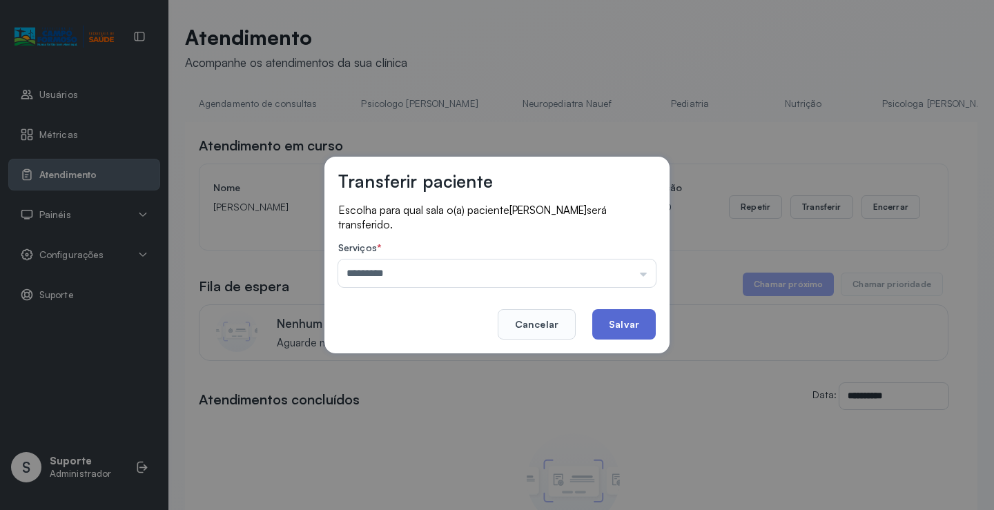
click at [609, 323] on button "Salvar" at bounding box center [625, 324] width 64 height 30
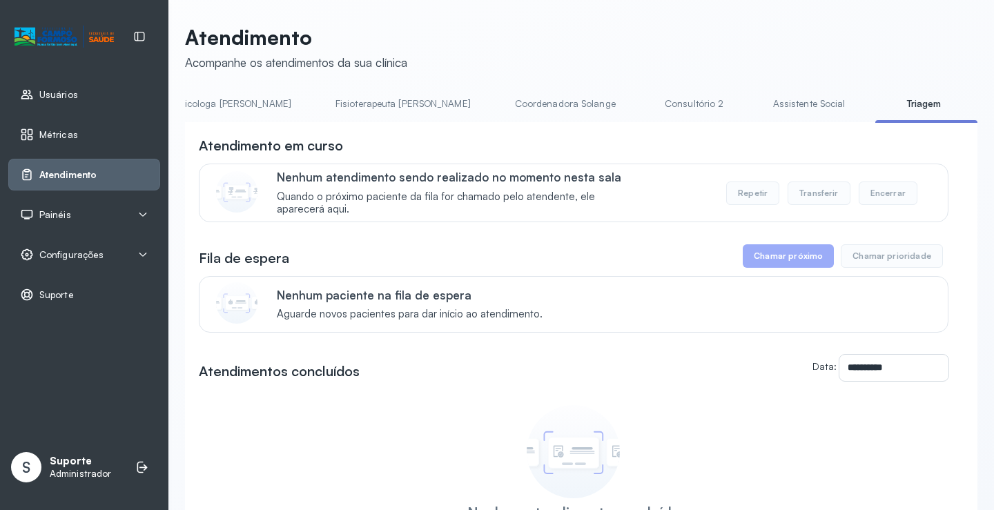
scroll to position [0, 709]
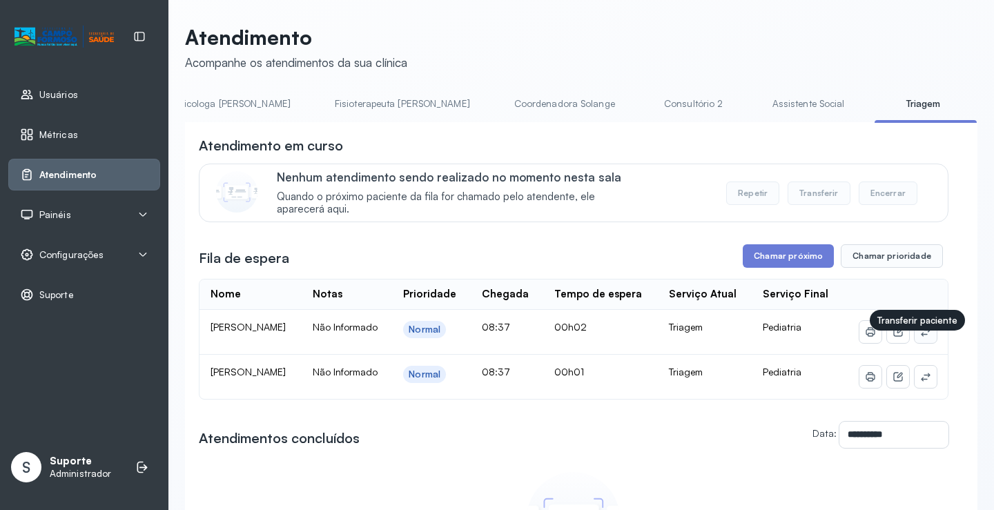
click at [921, 338] on icon at bounding box center [926, 332] width 11 height 11
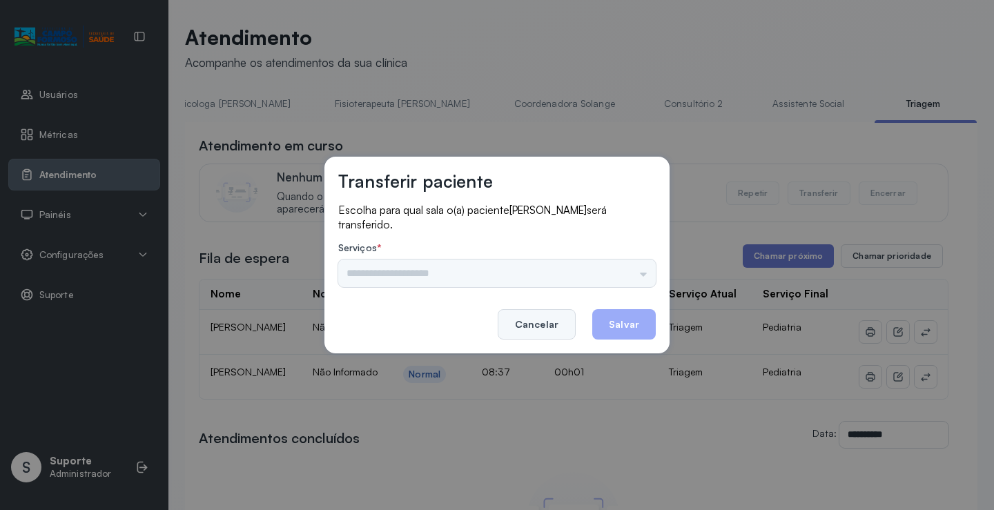
click at [534, 327] on button "Cancelar" at bounding box center [537, 324] width 78 height 30
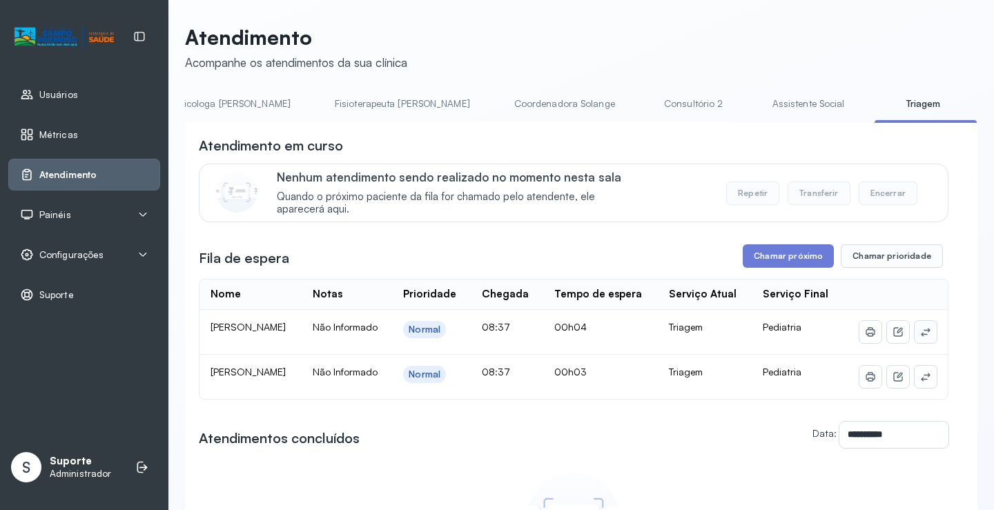
click at [915, 340] on button at bounding box center [926, 332] width 22 height 22
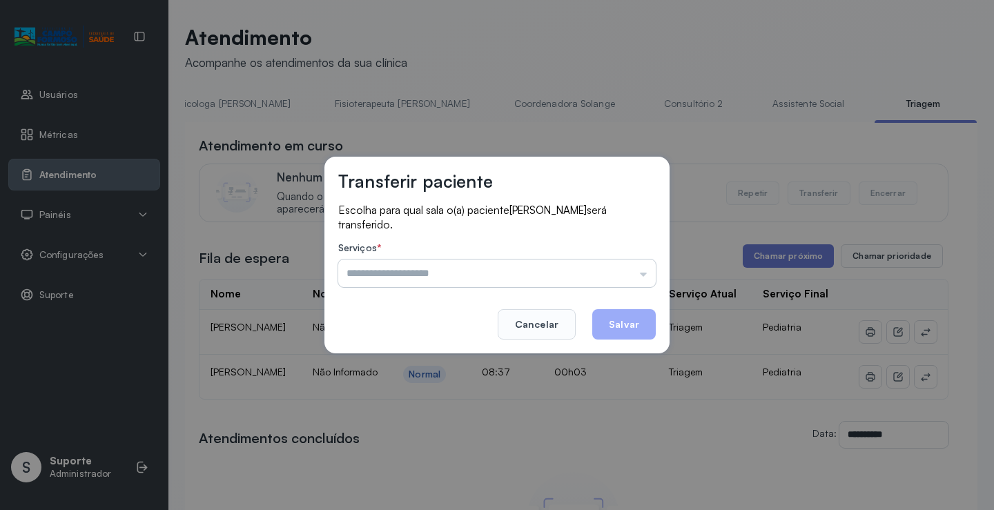
click at [421, 267] on input "text" at bounding box center [497, 274] width 318 height 28
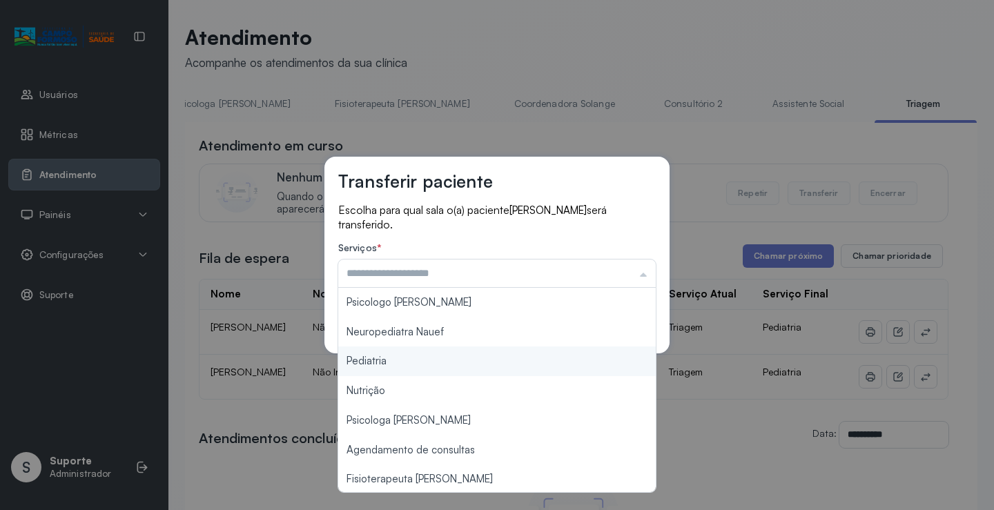
type input "*********"
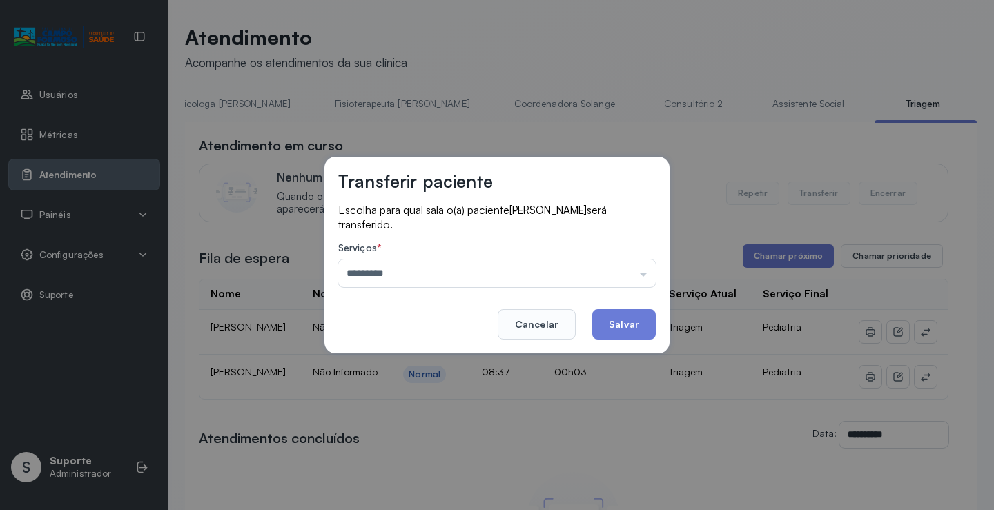
click at [387, 356] on div "Transferir paciente Escolha para qual sala o(a) paciente LAURA ELOA SILVA DE SO…" at bounding box center [497, 255] width 994 height 510
click at [621, 327] on button "Salvar" at bounding box center [625, 324] width 64 height 30
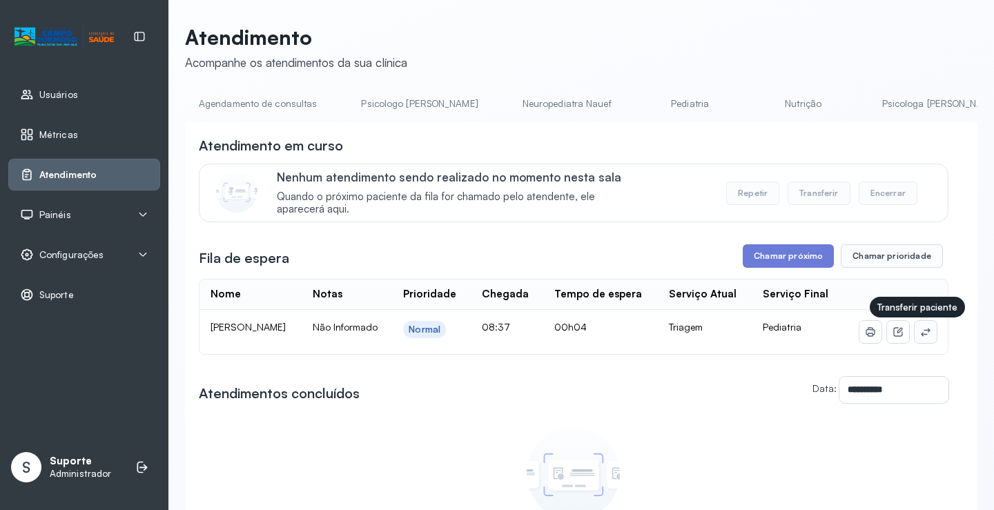
click at [921, 333] on icon at bounding box center [926, 332] width 11 height 11
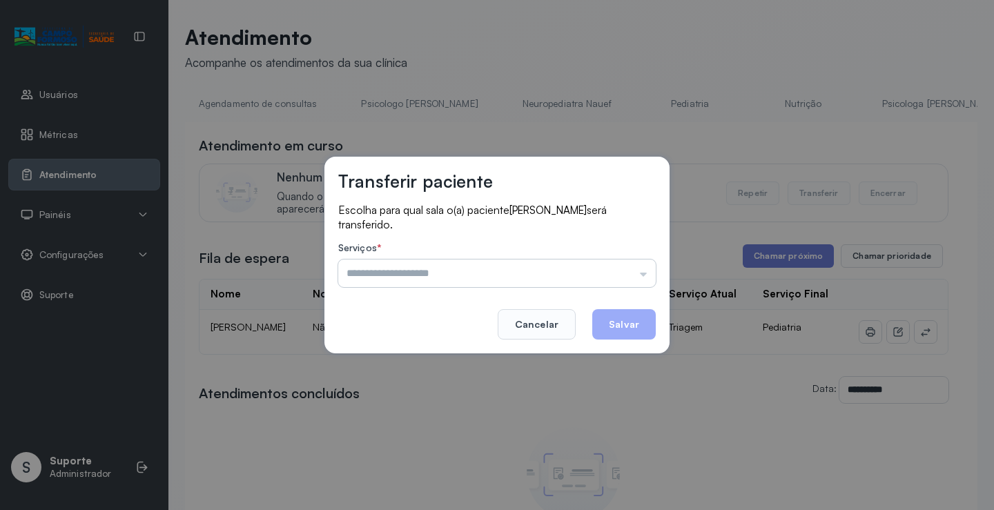
click at [458, 263] on input "text" at bounding box center [497, 274] width 318 height 28
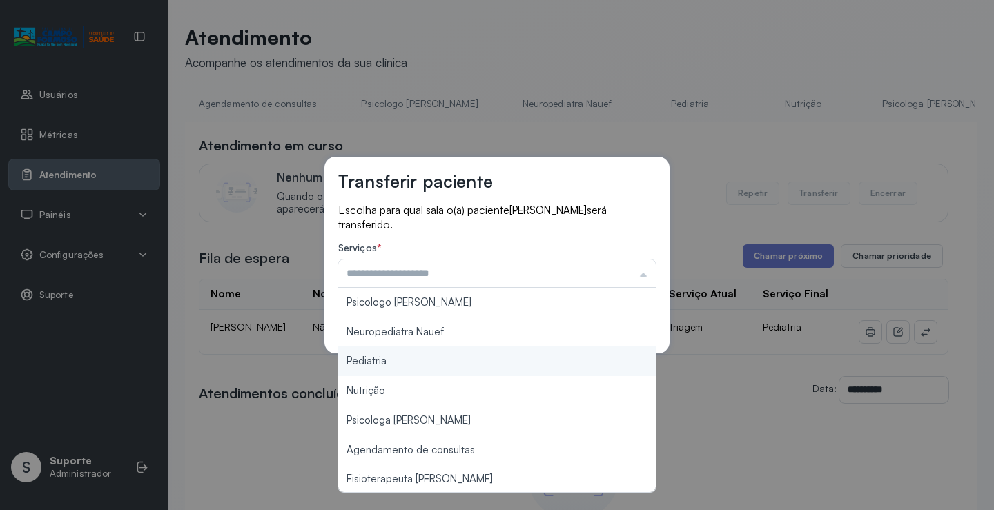
type input "*********"
click at [403, 356] on div "Transferir paciente Escolha para qual sala o(a) paciente EZEQUIEL SILVA BRITO s…" at bounding box center [497, 255] width 994 height 510
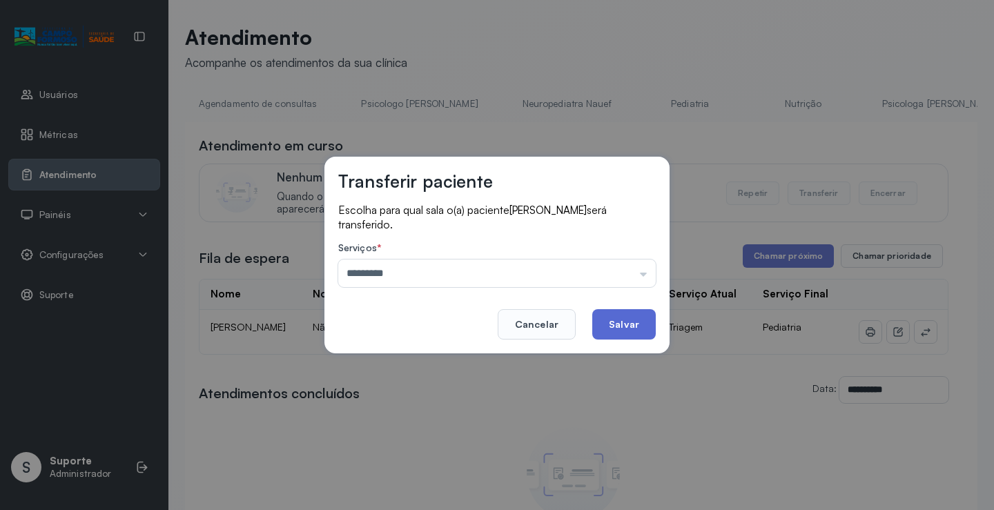
click at [629, 322] on button "Salvar" at bounding box center [625, 324] width 64 height 30
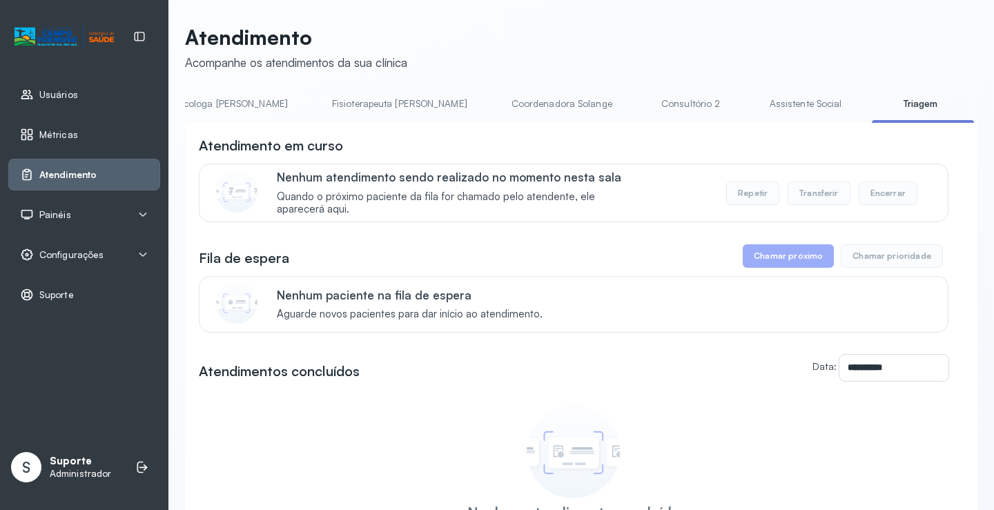
scroll to position [0, 724]
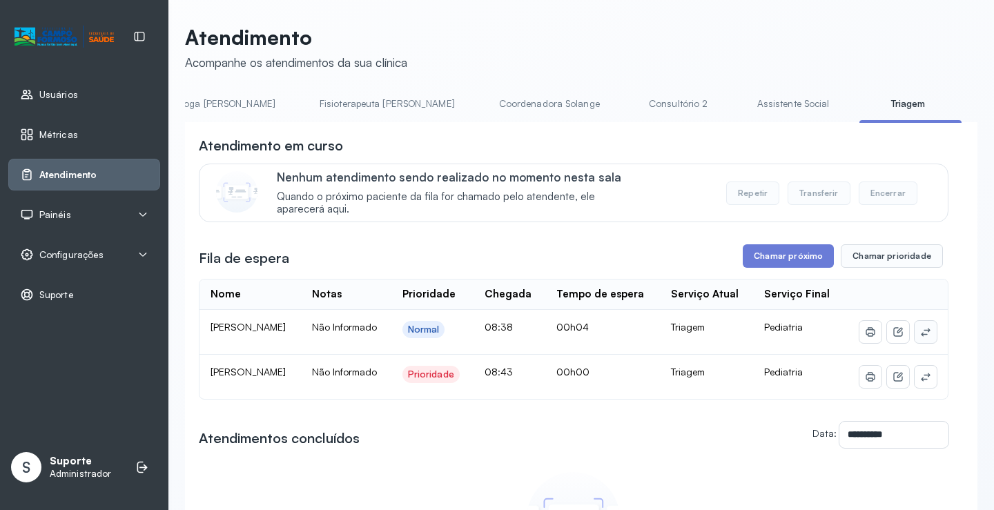
click at [923, 343] on button at bounding box center [926, 332] width 22 height 22
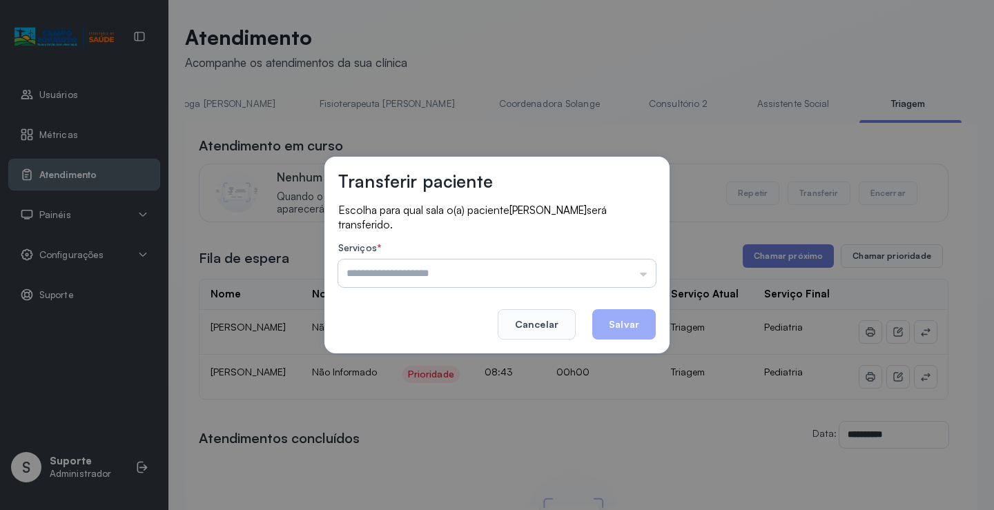
click at [492, 272] on input "text" at bounding box center [497, 274] width 318 height 28
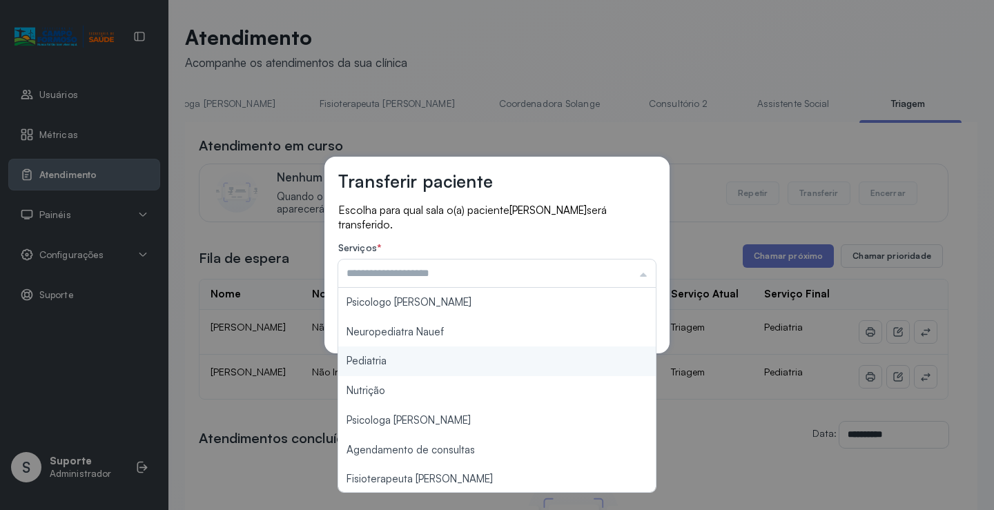
type input "*********"
click at [439, 358] on div "Transferir paciente Escolha para qual sala o(a) paciente JADE VITORIA DA SILVA …" at bounding box center [497, 255] width 994 height 510
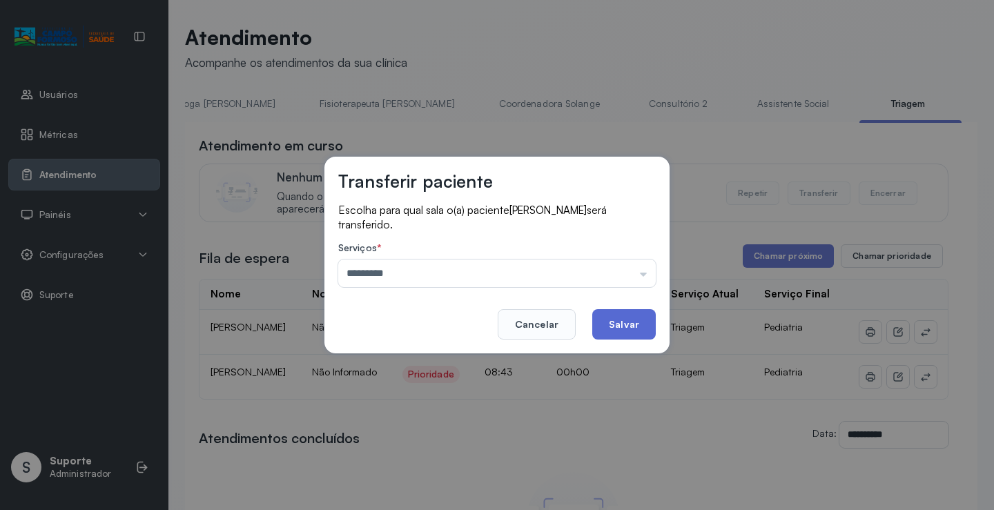
click at [614, 322] on button "Salvar" at bounding box center [625, 324] width 64 height 30
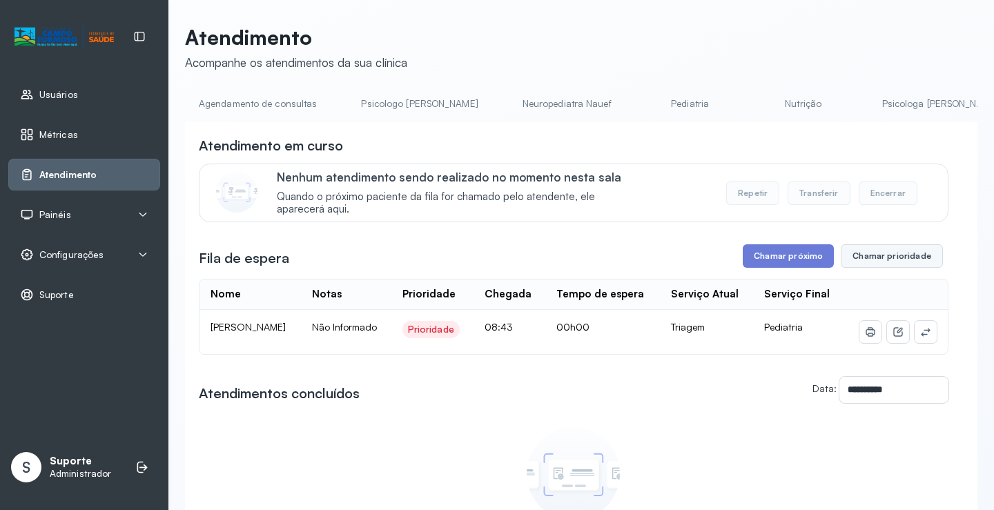
click at [858, 259] on button "Chamar prioridade" at bounding box center [892, 255] width 102 height 23
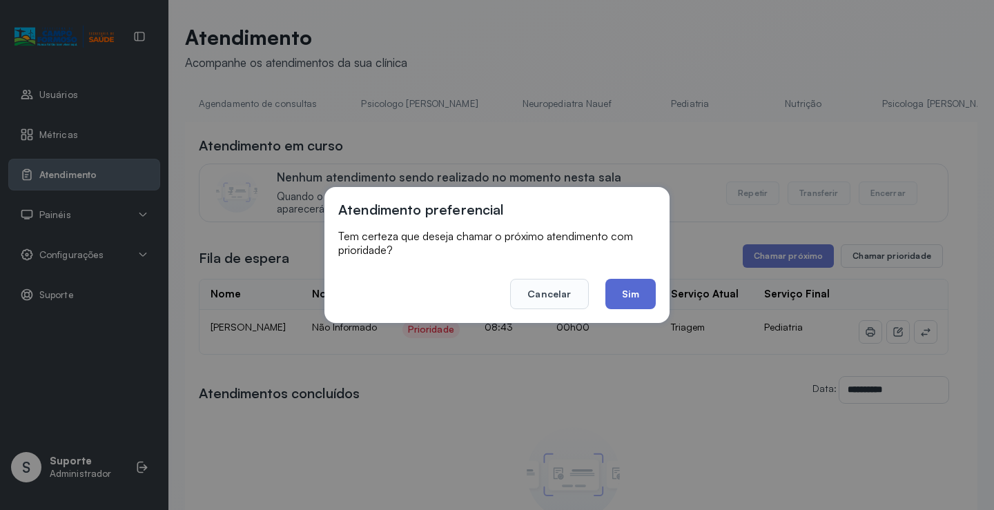
click at [628, 286] on button "Sim" at bounding box center [631, 294] width 50 height 30
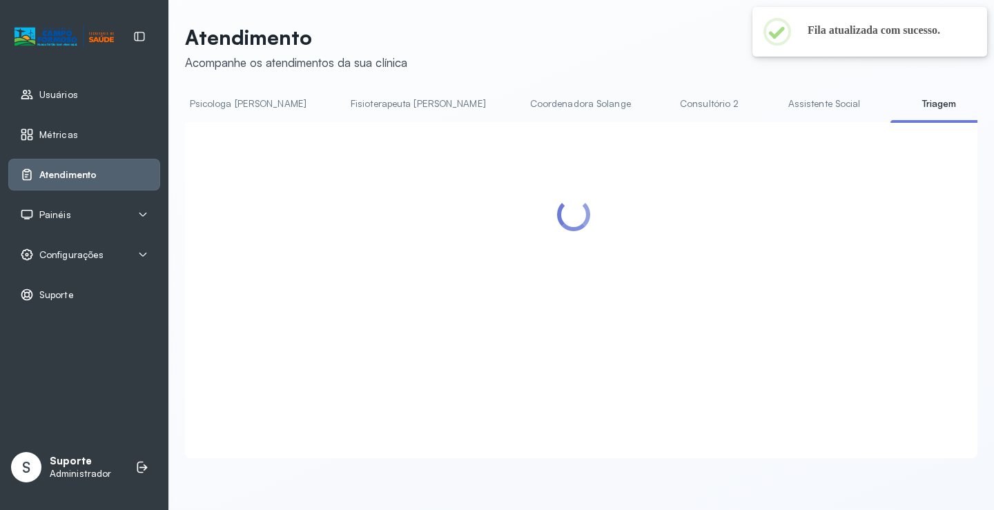
scroll to position [0, 722]
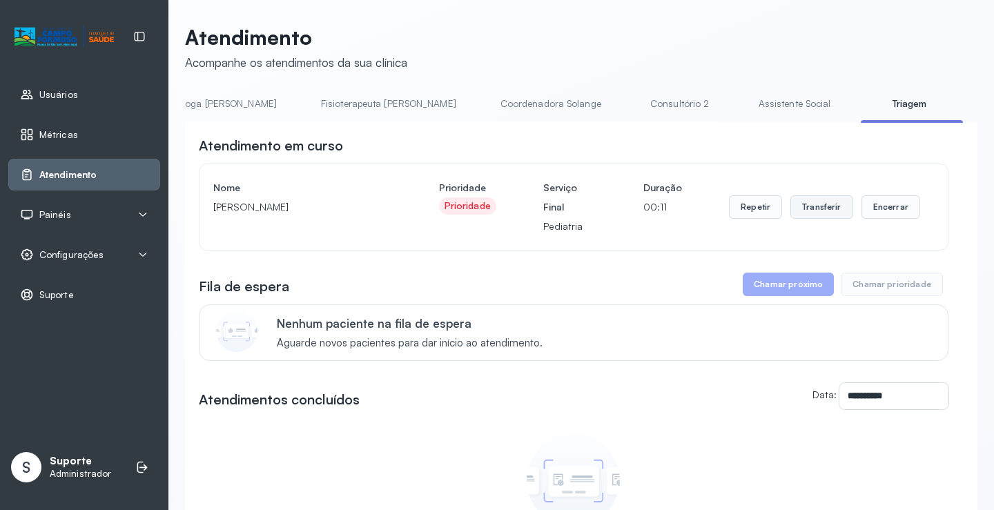
click at [822, 206] on button "Transferir" at bounding box center [822, 206] width 63 height 23
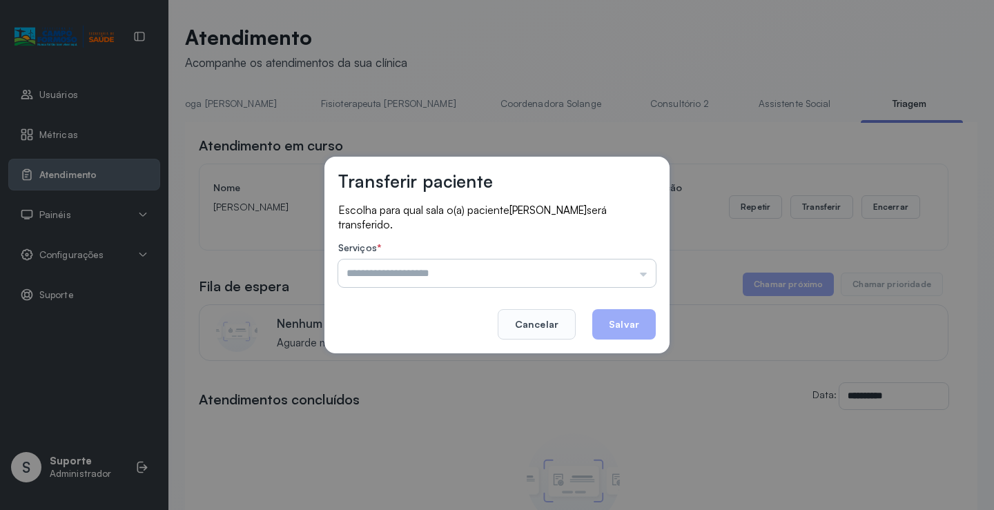
click at [472, 264] on input "text" at bounding box center [497, 274] width 318 height 28
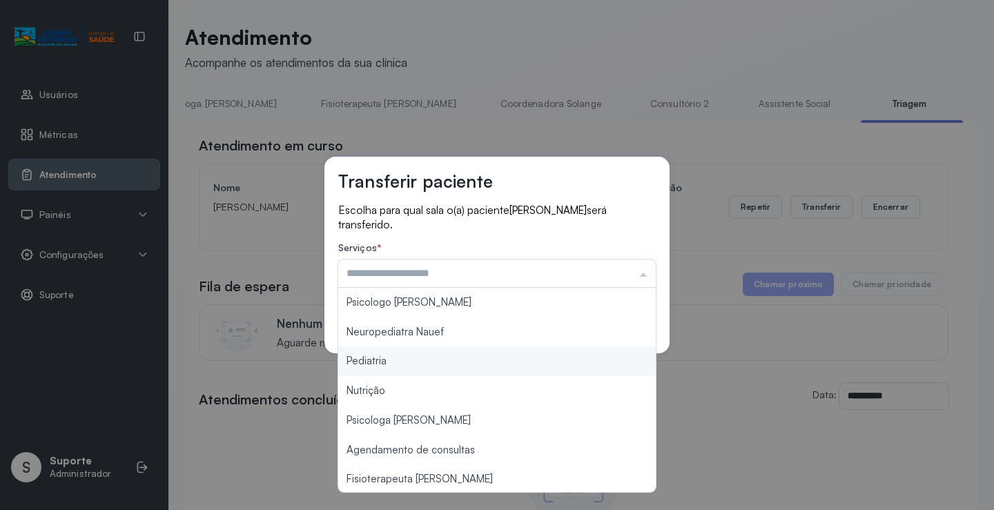
type input "*********"
click at [409, 356] on div "Transferir paciente Escolha para qual sala o(a) paciente RAVI SAMUEL GOMES DA S…" at bounding box center [497, 255] width 994 height 510
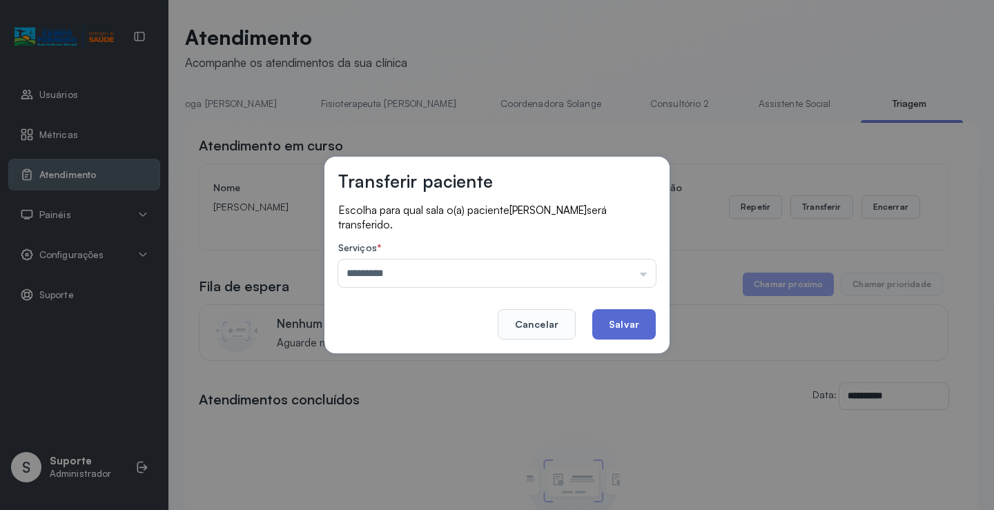
click at [629, 325] on button "Salvar" at bounding box center [625, 324] width 64 height 30
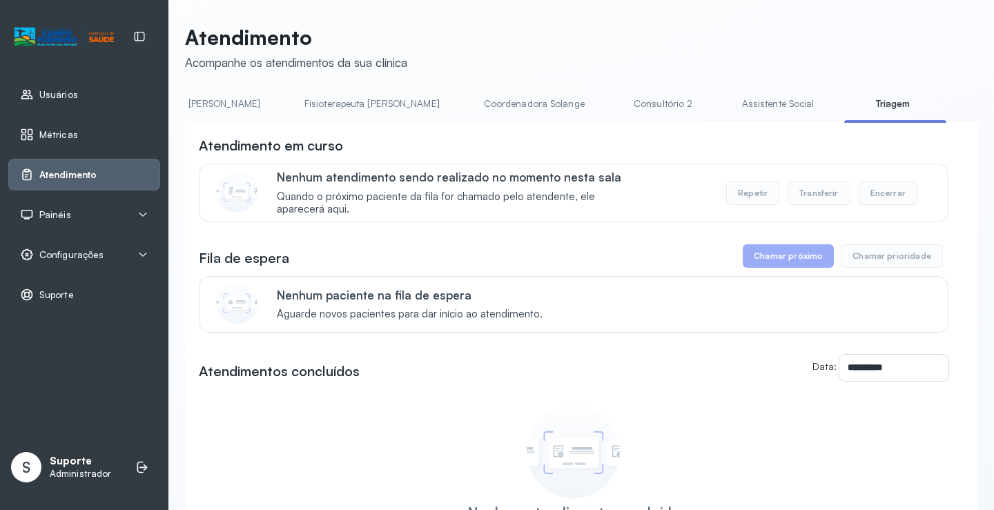
scroll to position [0, 741]
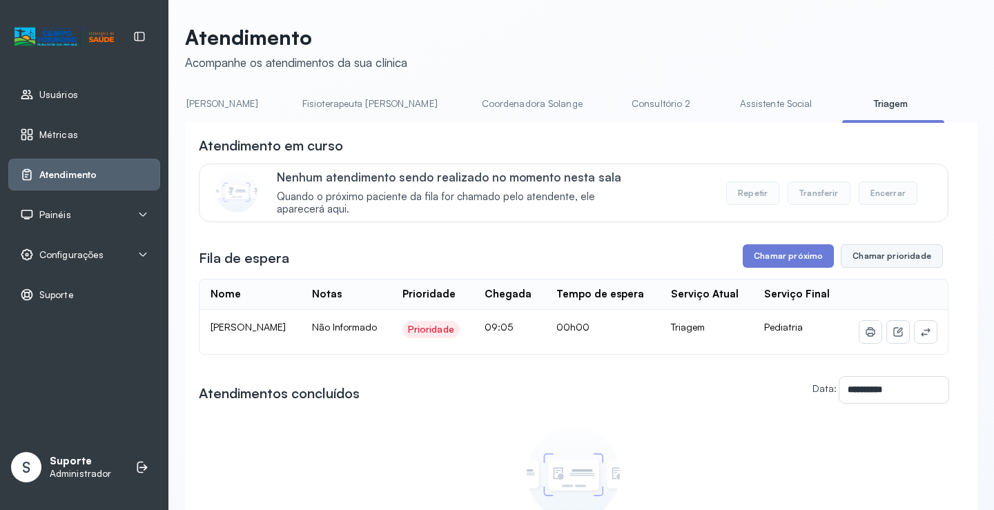
click at [868, 258] on button "Chamar prioridade" at bounding box center [892, 255] width 102 height 23
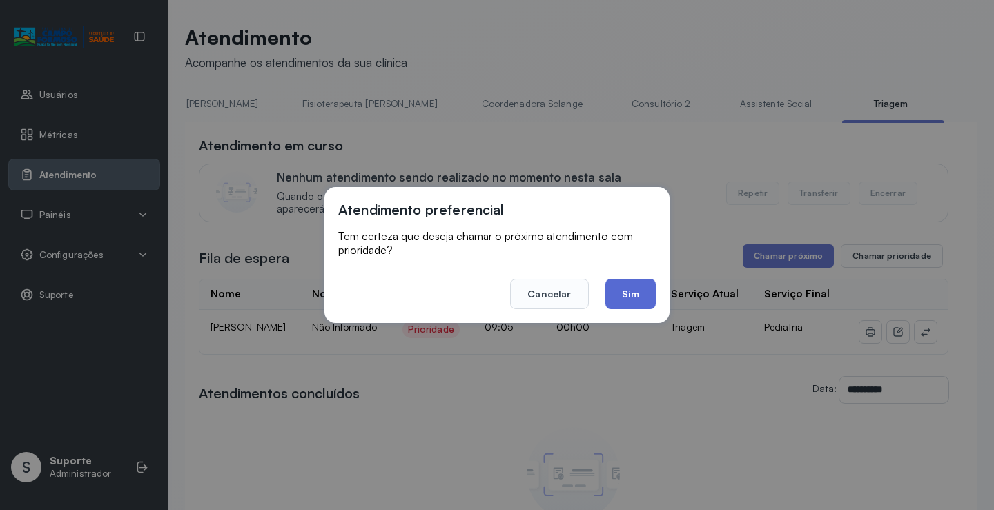
click at [625, 282] on button "Sim" at bounding box center [631, 294] width 50 height 30
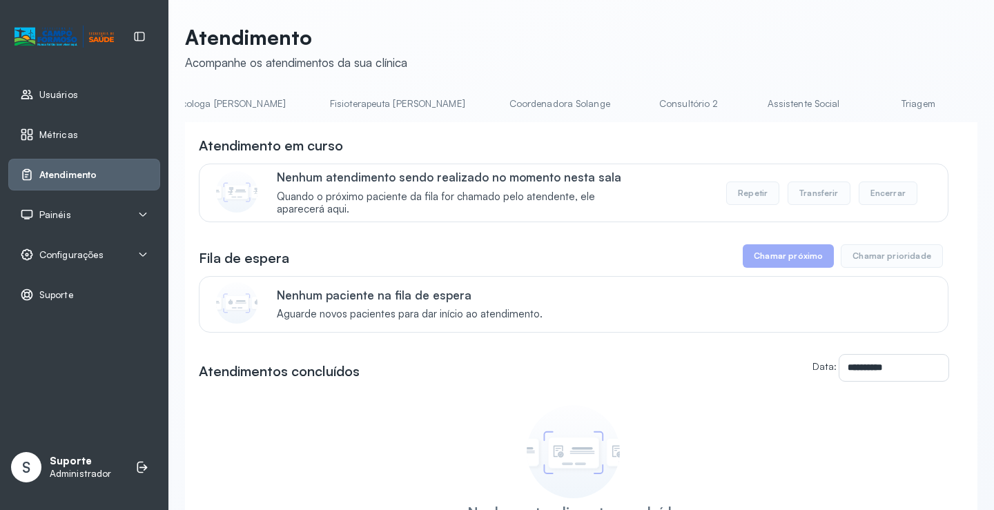
scroll to position [0, 725]
click at [864, 99] on link "Triagem" at bounding box center [912, 104] width 97 height 23
